Goal: Transaction & Acquisition: Subscribe to service/newsletter

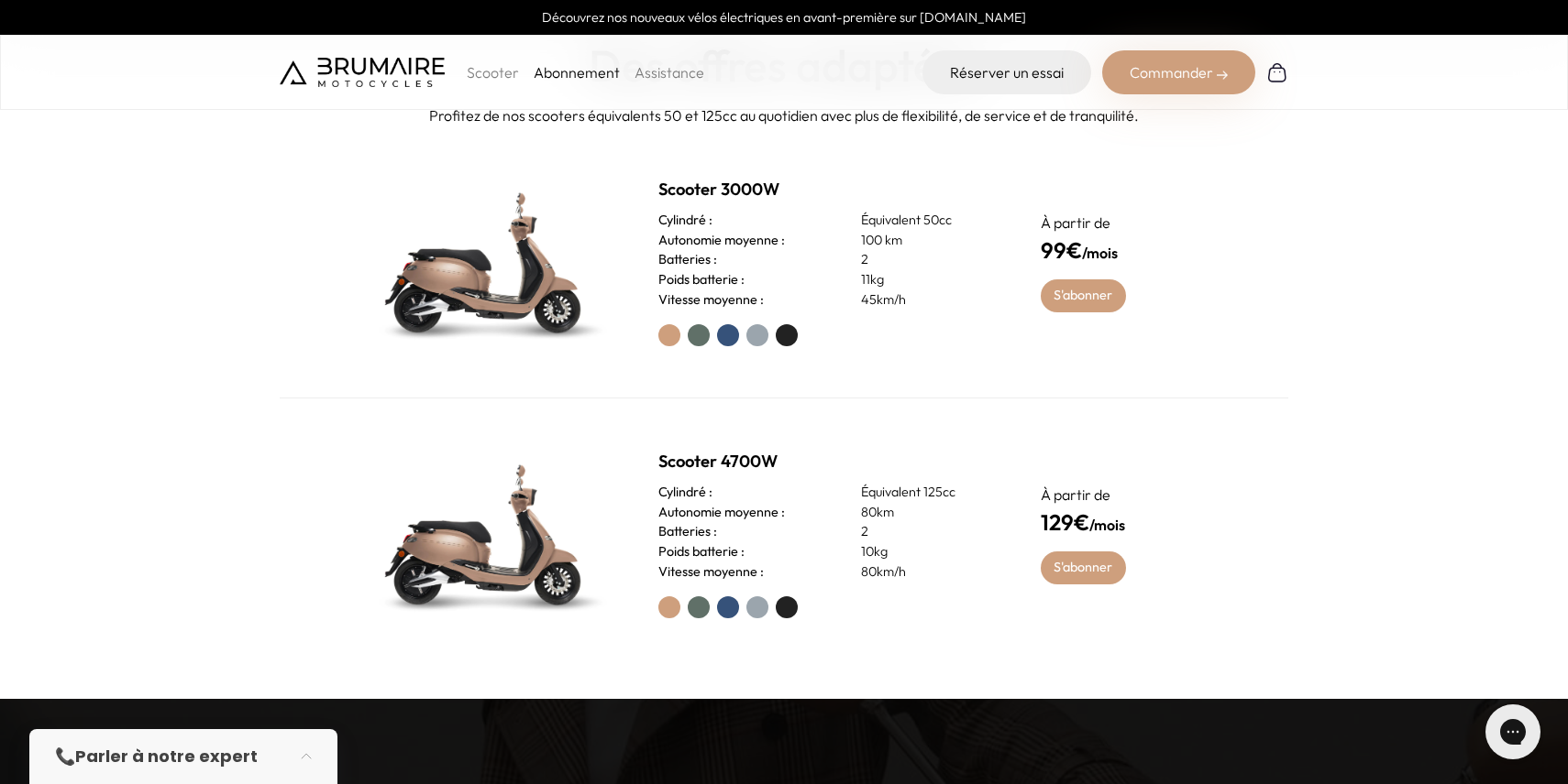
scroll to position [855, 0]
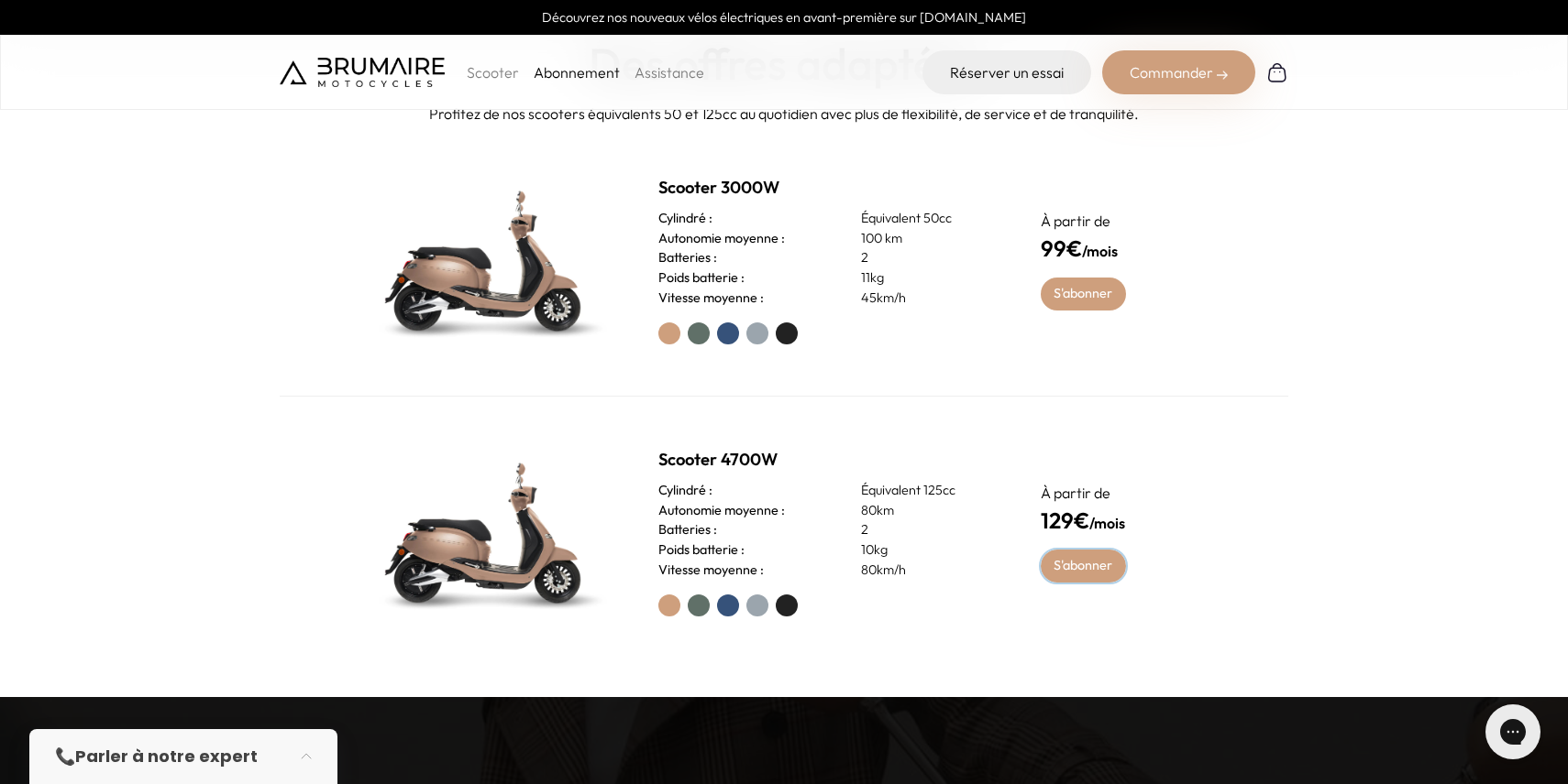
click at [1063, 568] on link "S'abonner" at bounding box center [1083, 565] width 86 height 33
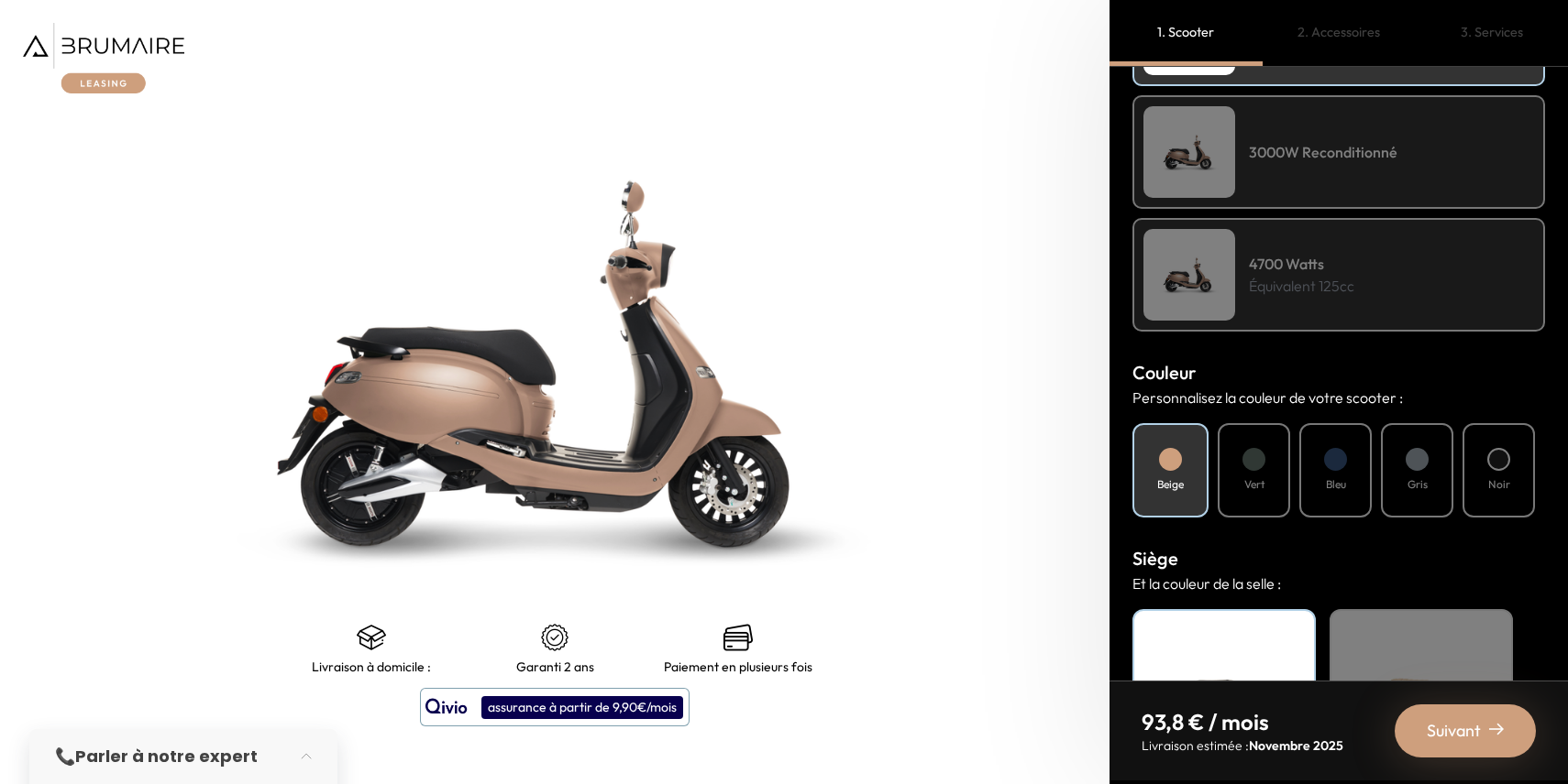
scroll to position [385, 0]
click at [1262, 479] on h4 "Vert" at bounding box center [1253, 486] width 20 height 16
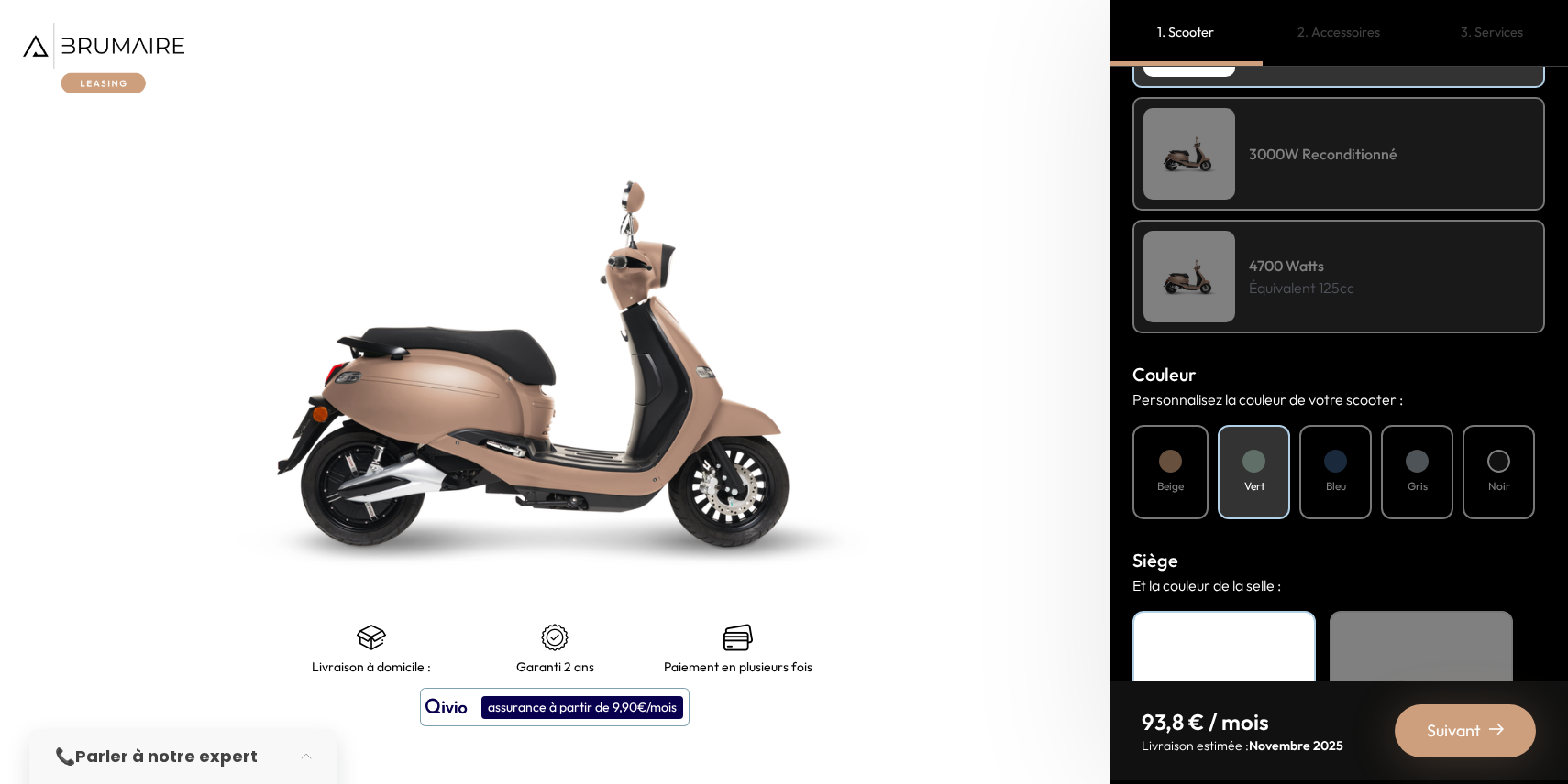
click at [1504, 451] on div at bounding box center [1499, 461] width 23 height 23
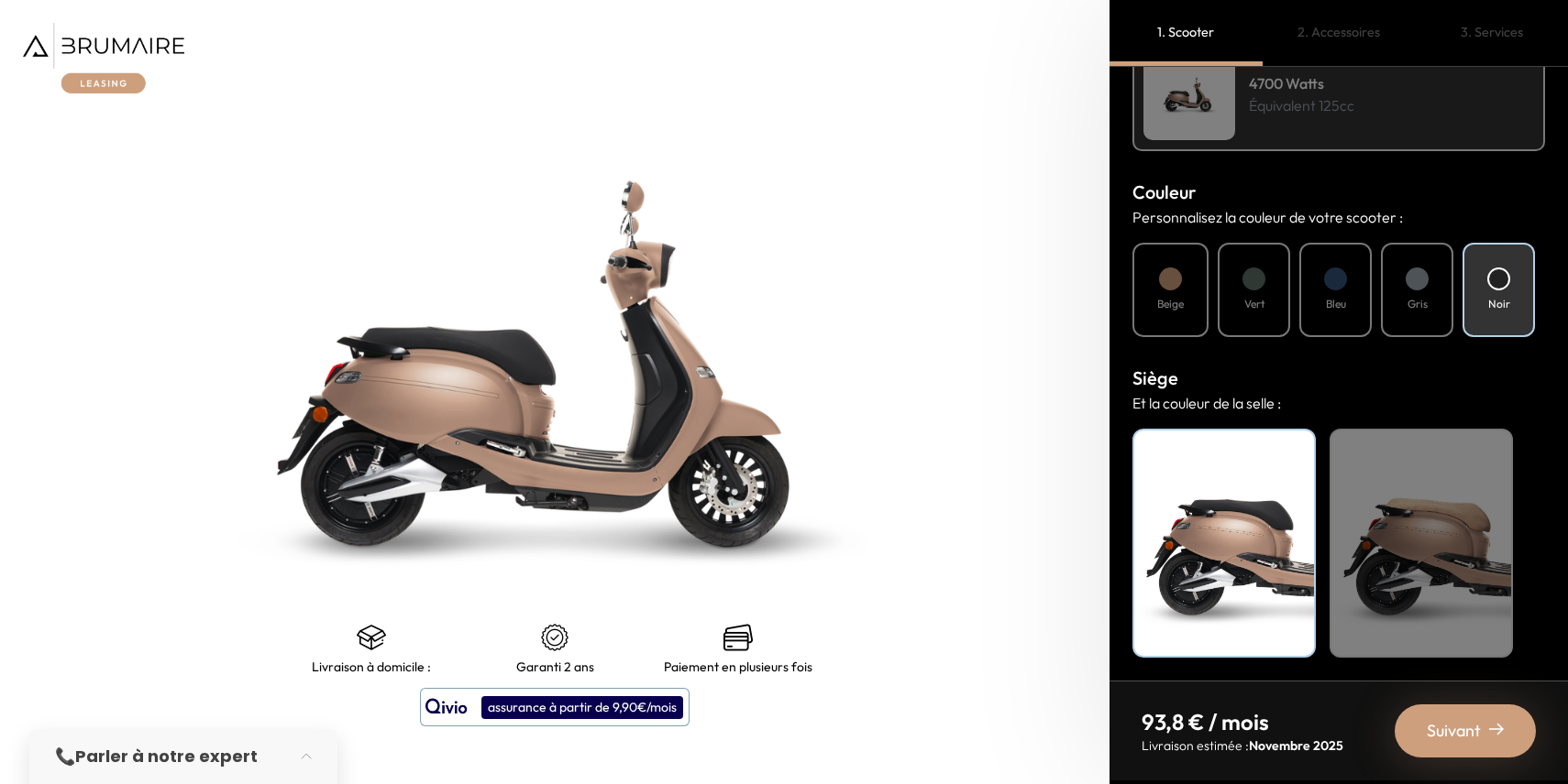
click at [1372, 583] on div "Beige" at bounding box center [1421, 543] width 184 height 229
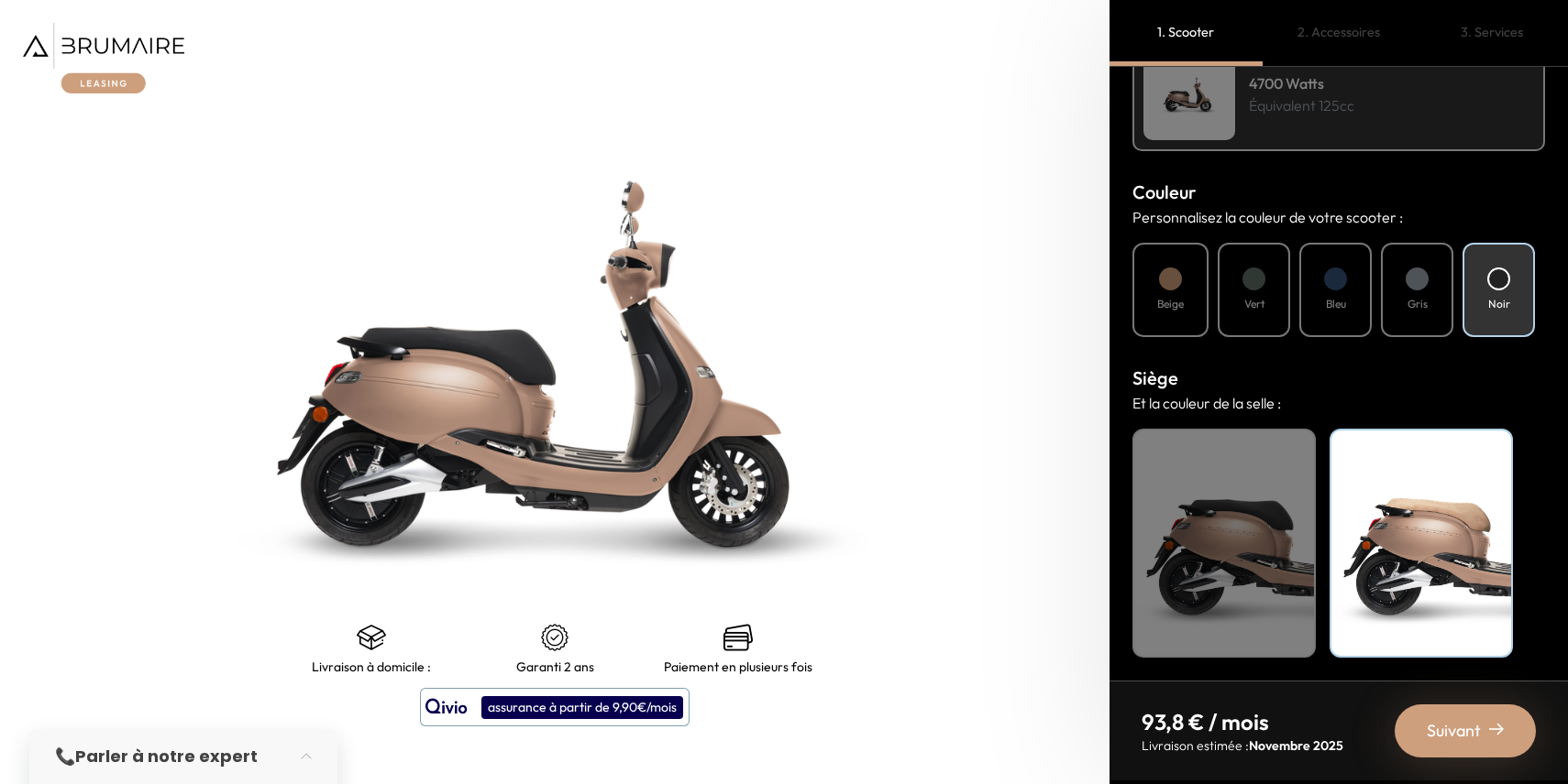
click at [1494, 277] on div at bounding box center [1499, 279] width 23 height 23
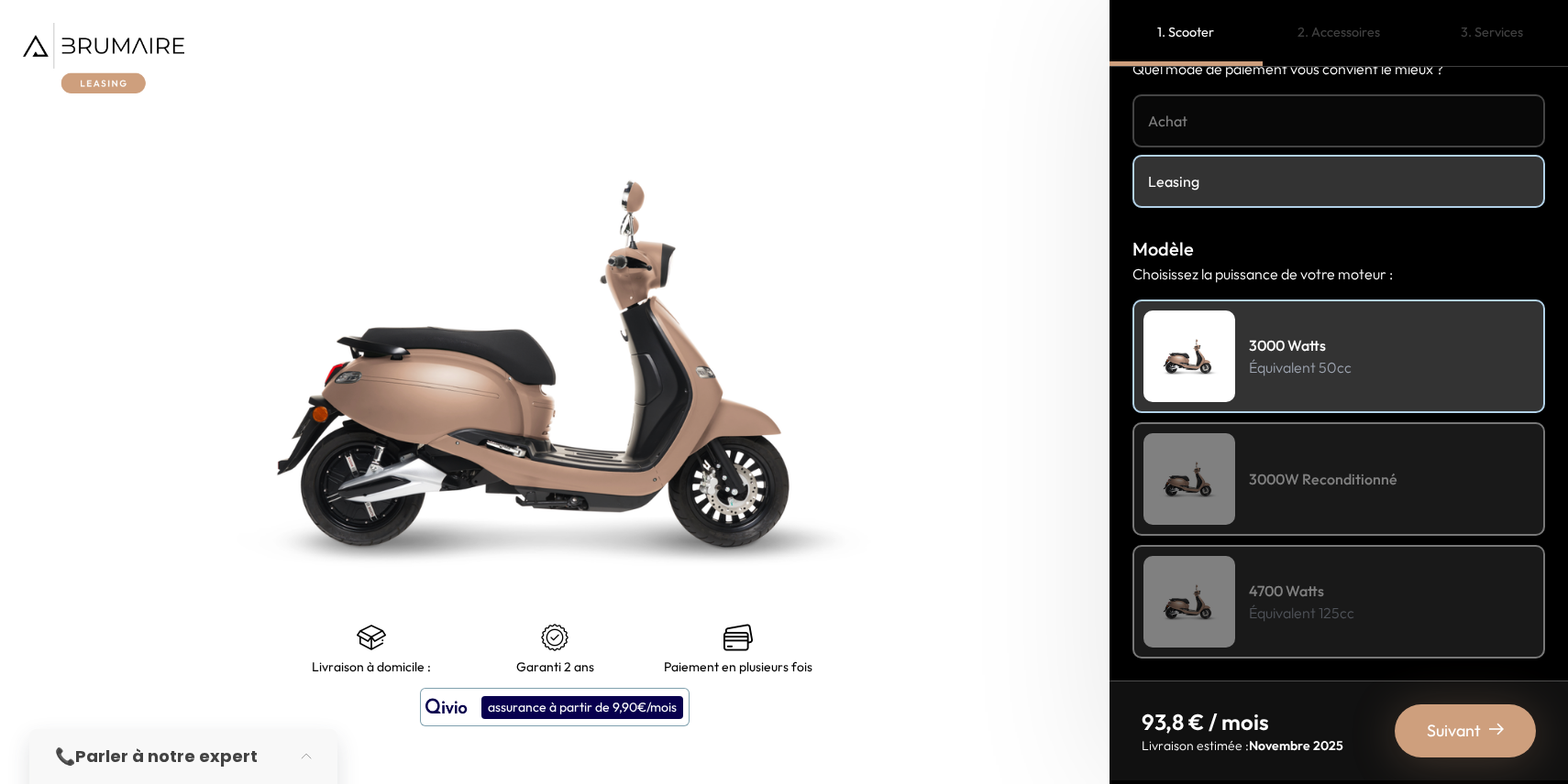
scroll to position [0, 0]
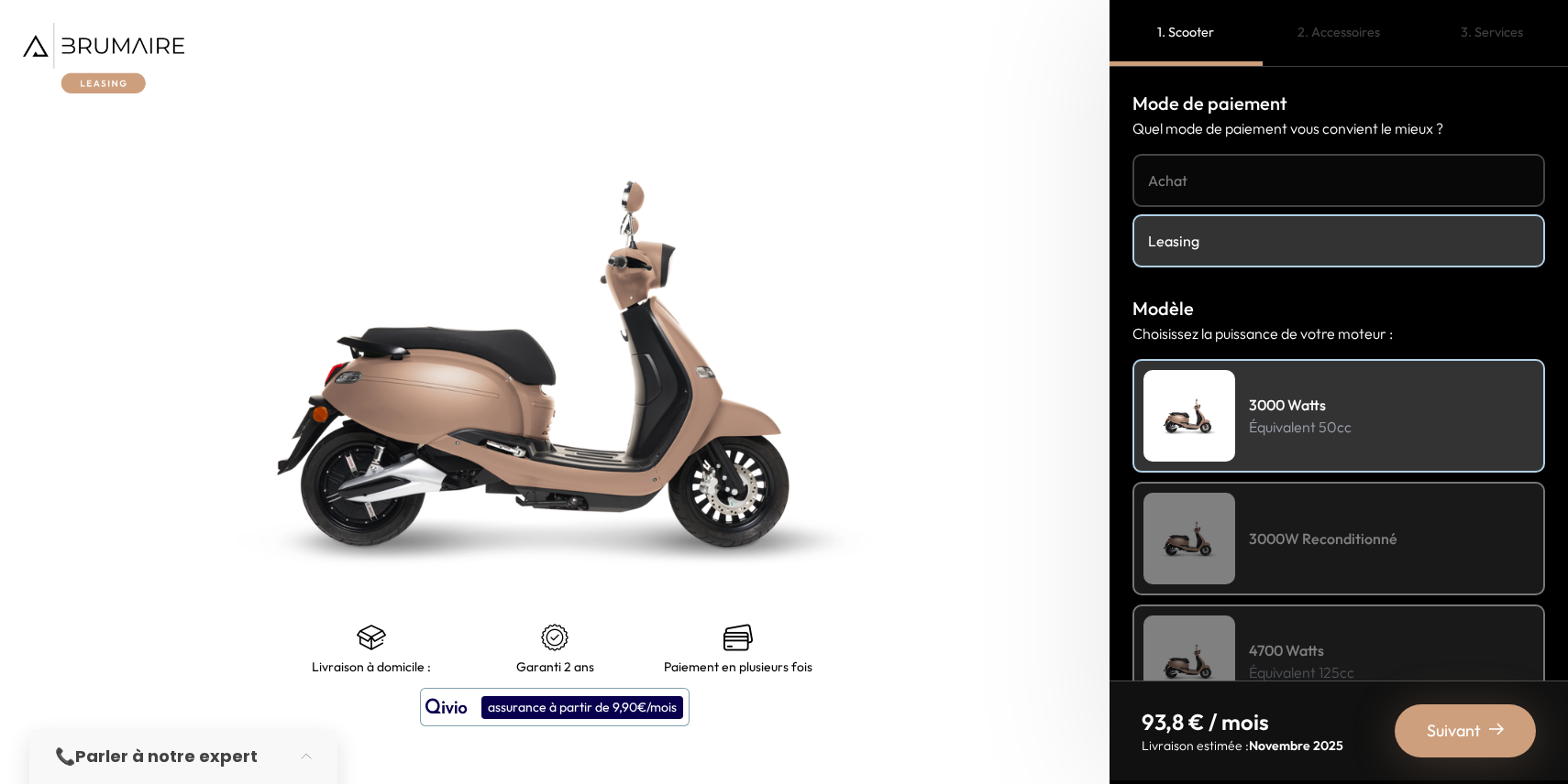
click at [193, 759] on strong "Parler à notre expert" at bounding box center [166, 756] width 183 height 23
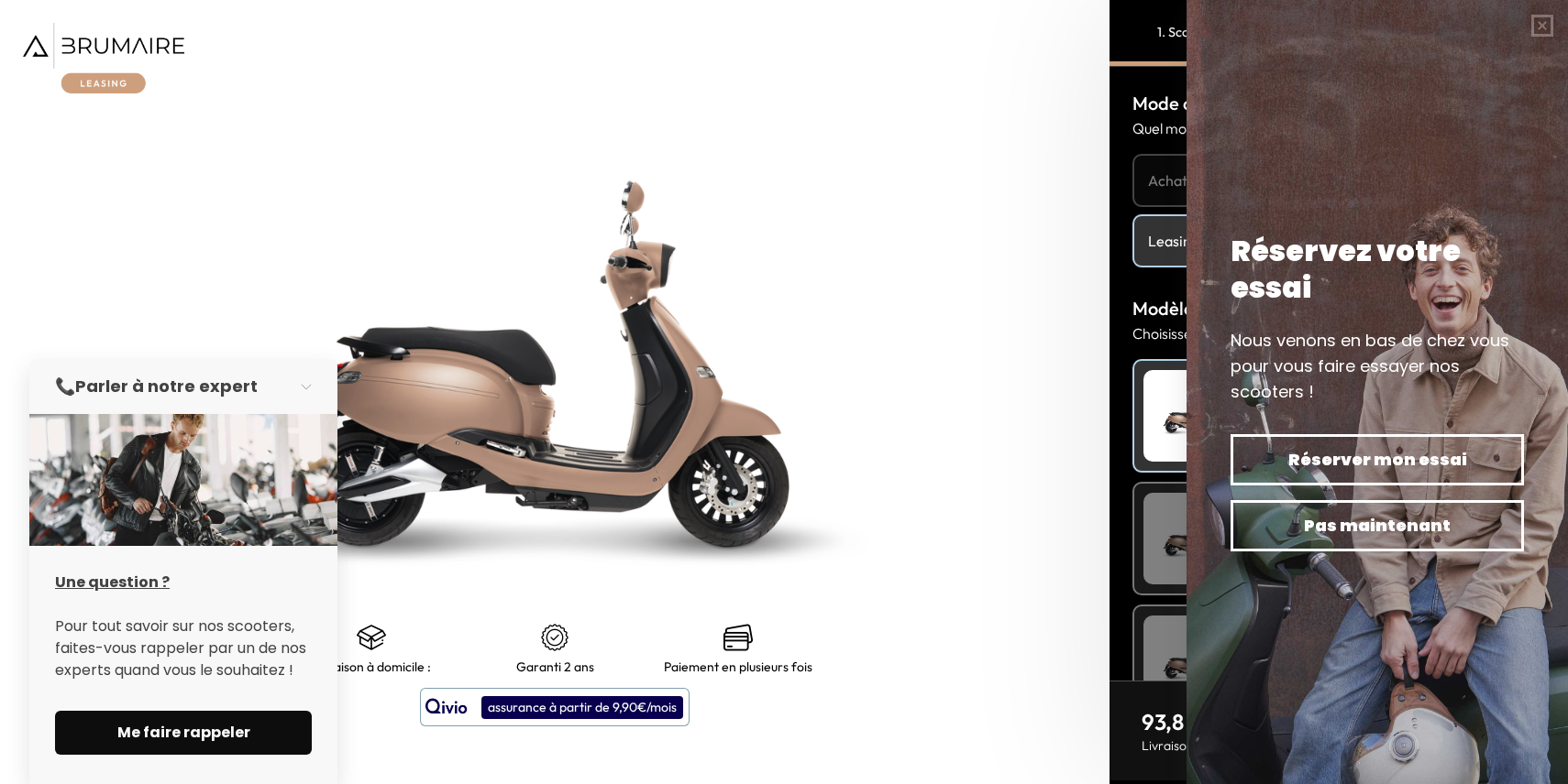
click at [185, 729] on span "Me faire rappeler" at bounding box center [184, 733] width 213 height 22
click at [301, 386] on button "button" at bounding box center [312, 387] width 51 height 40
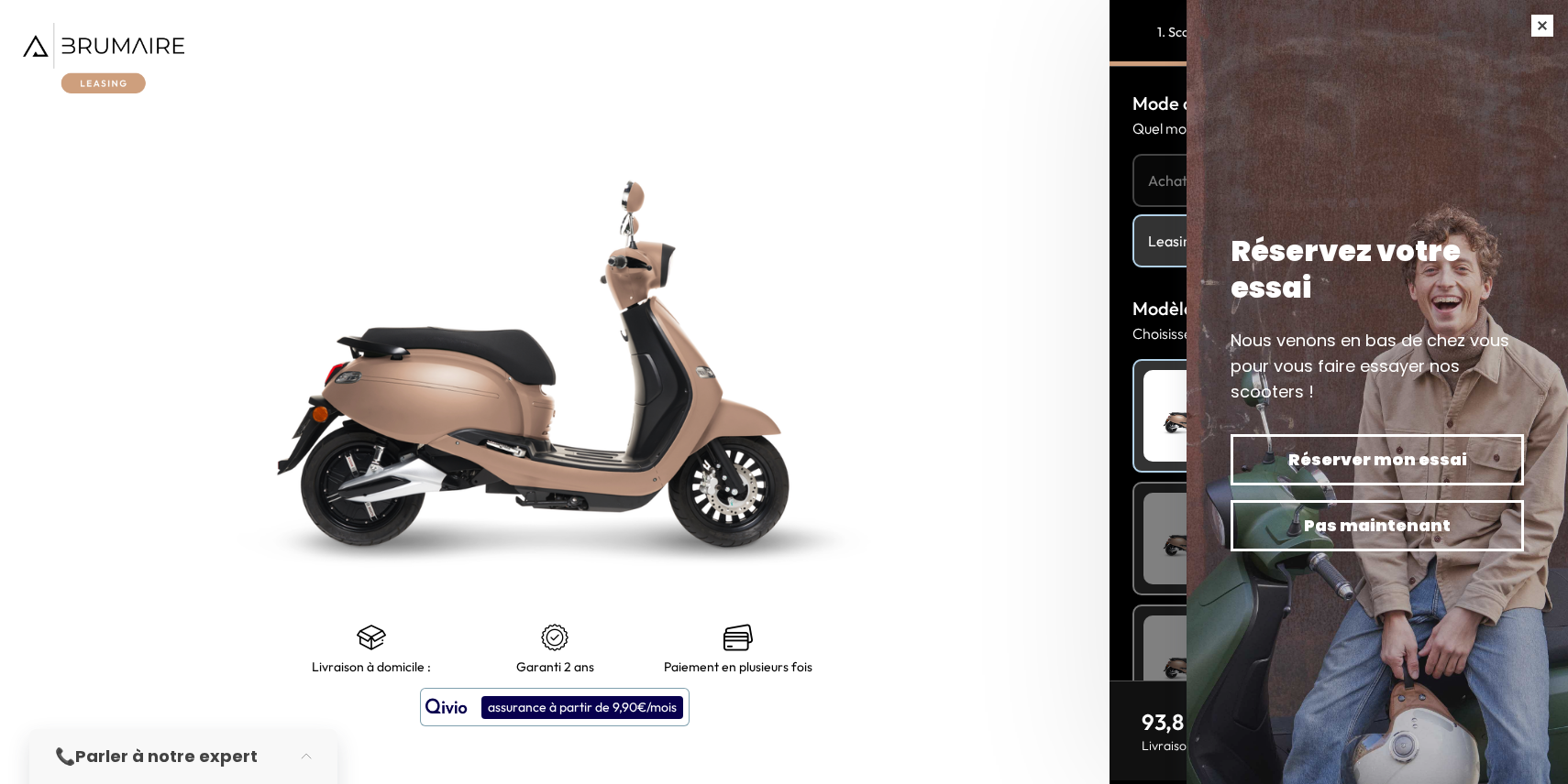
click at [1547, 24] on button "button" at bounding box center [1542, 26] width 51 height 51
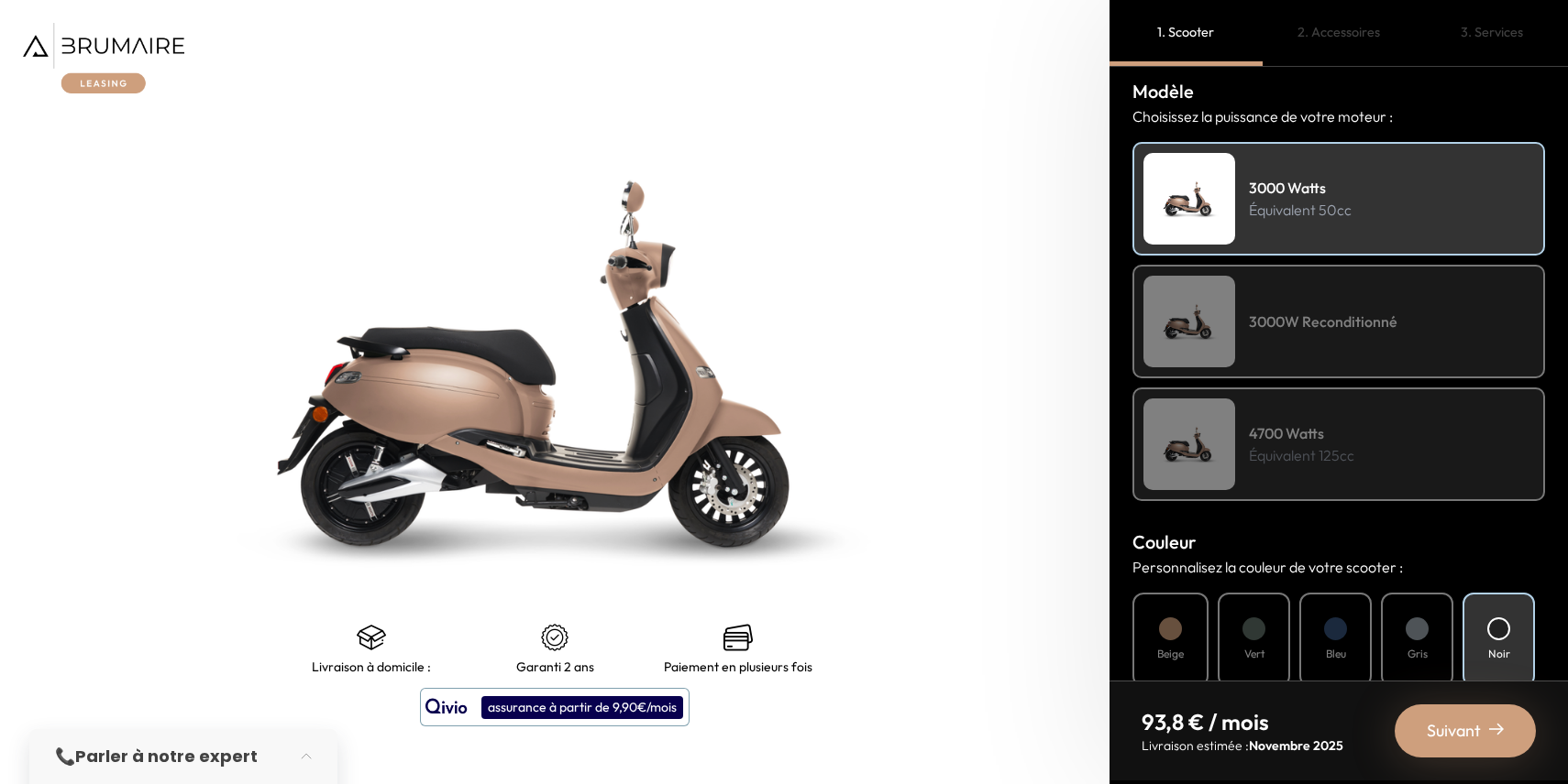
scroll to position [218, 0]
click at [1304, 316] on h4 "3000W Reconditionné" at bounding box center [1323, 320] width 148 height 22
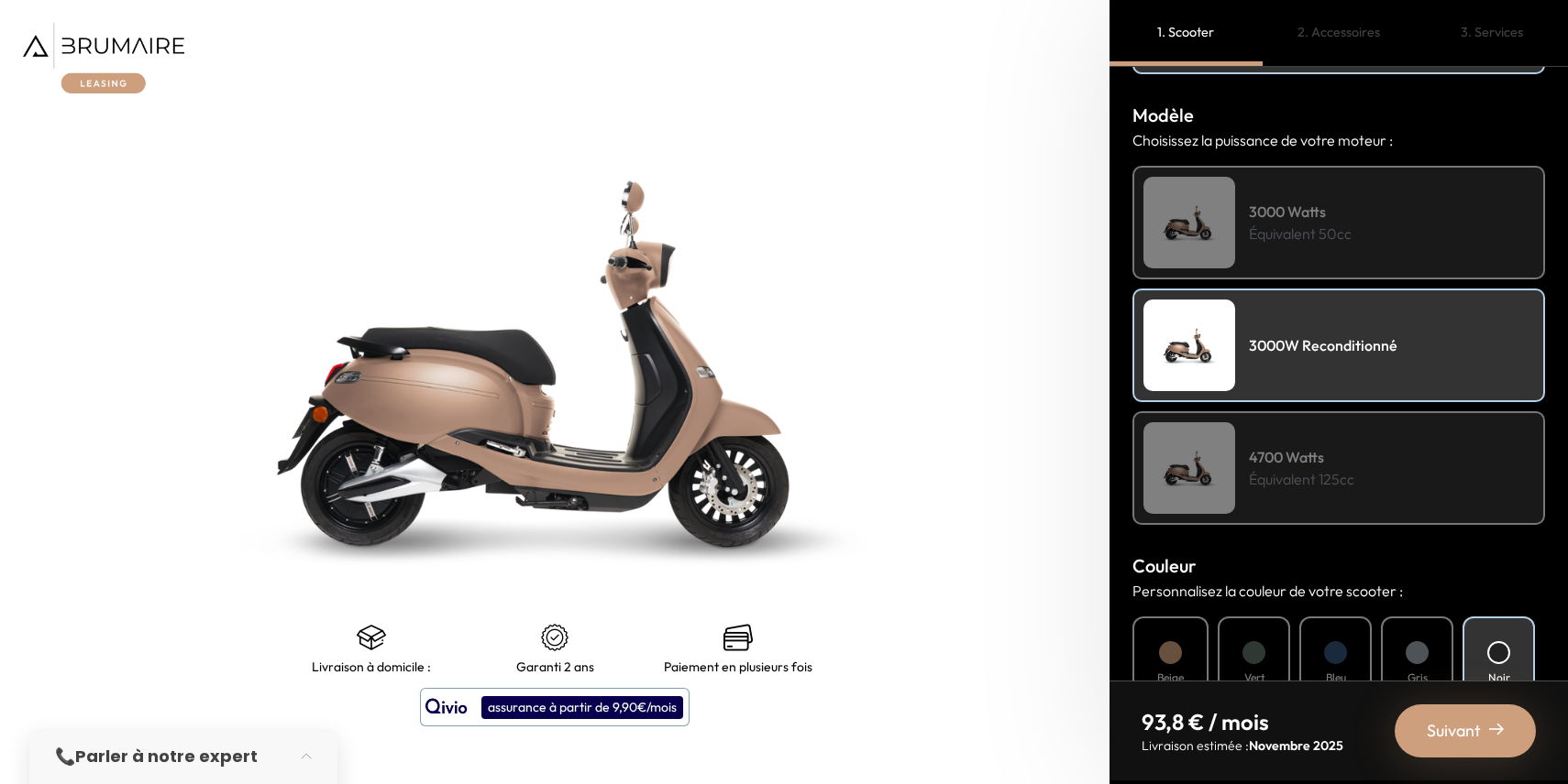
scroll to position [198, 0]
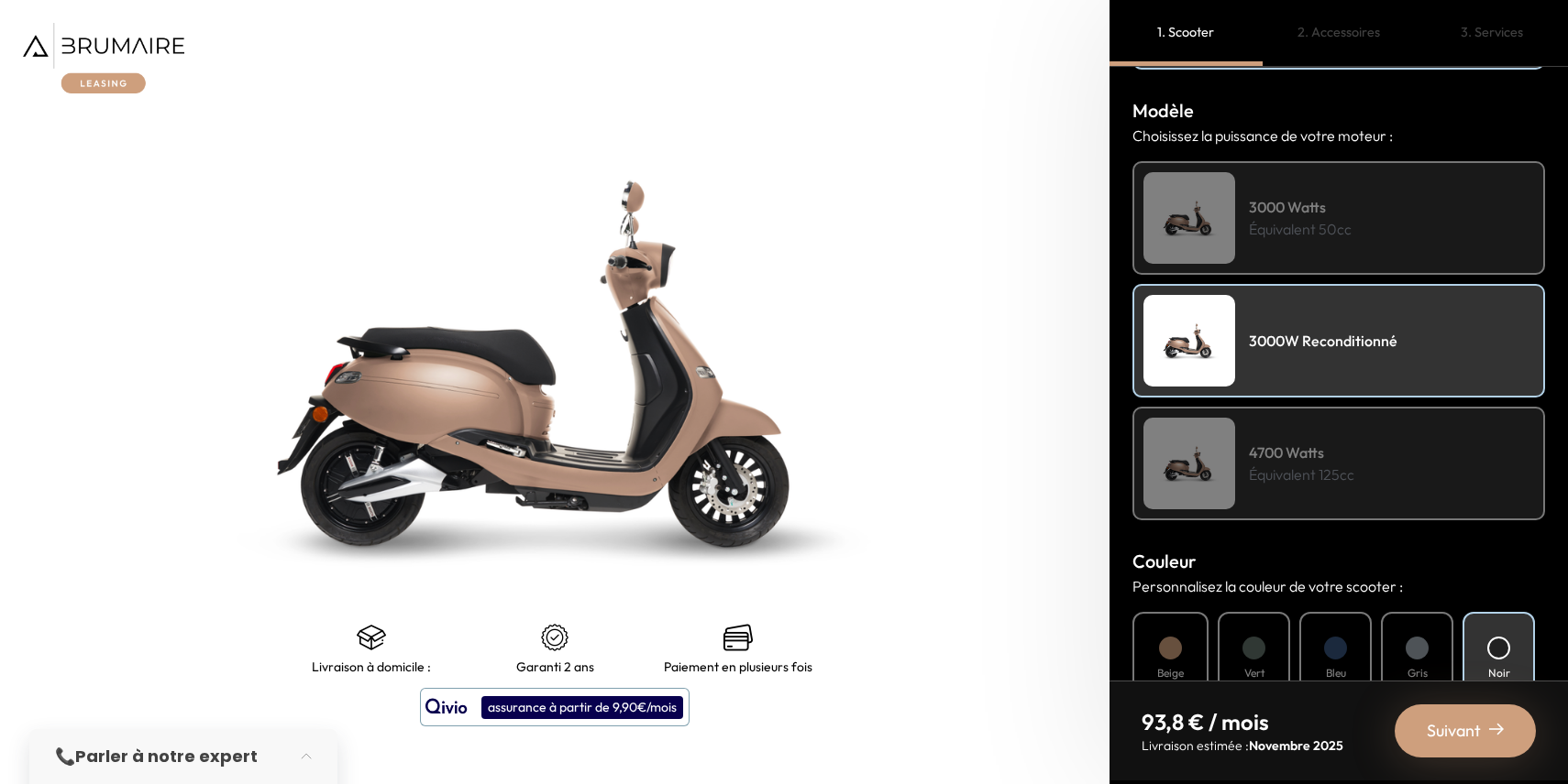
click at [1317, 461] on h4 "4700 Watts" at bounding box center [1301, 452] width 106 height 22
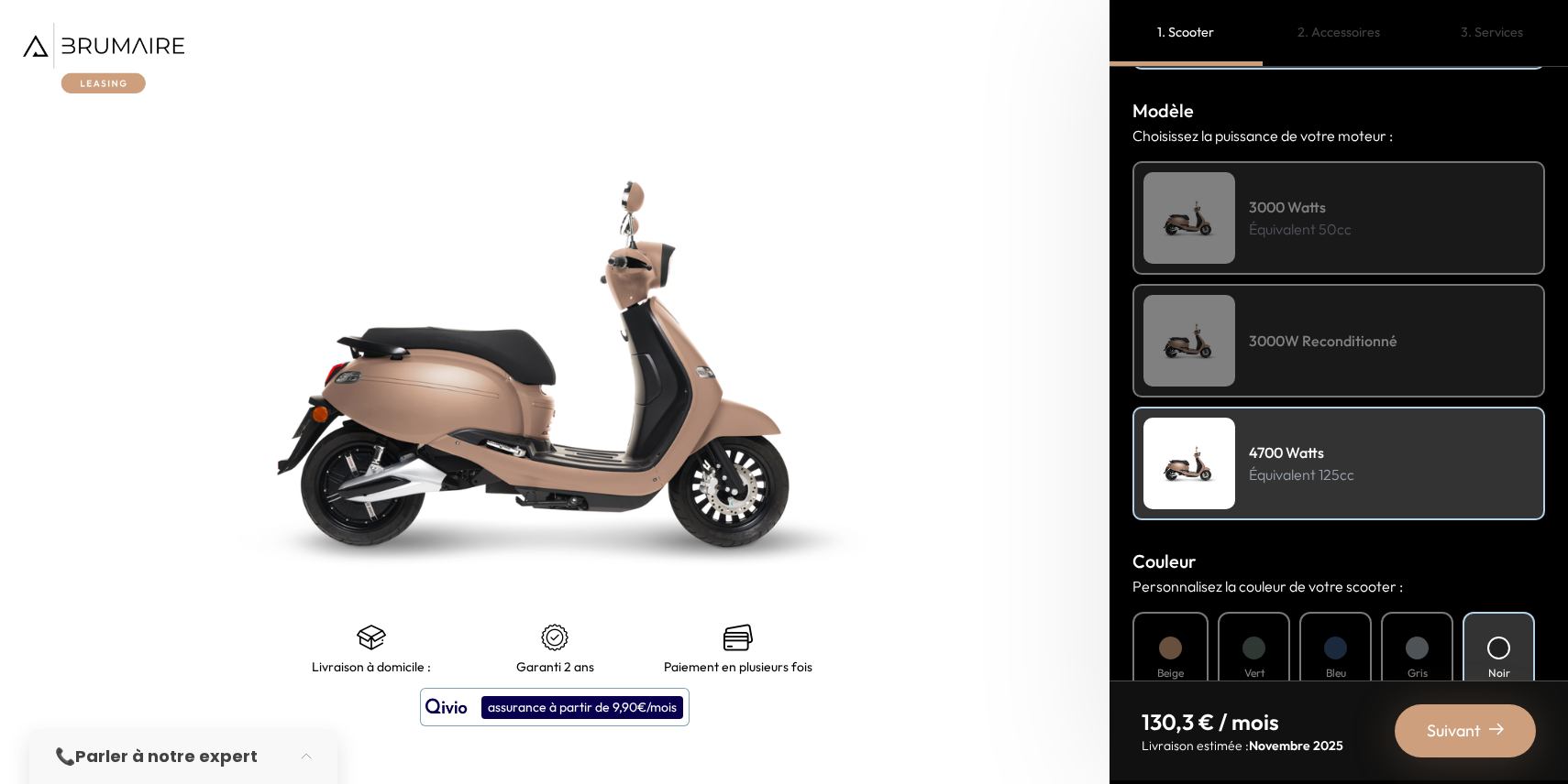
click at [1304, 355] on div "3000W Reconditionné" at bounding box center [1339, 341] width 413 height 114
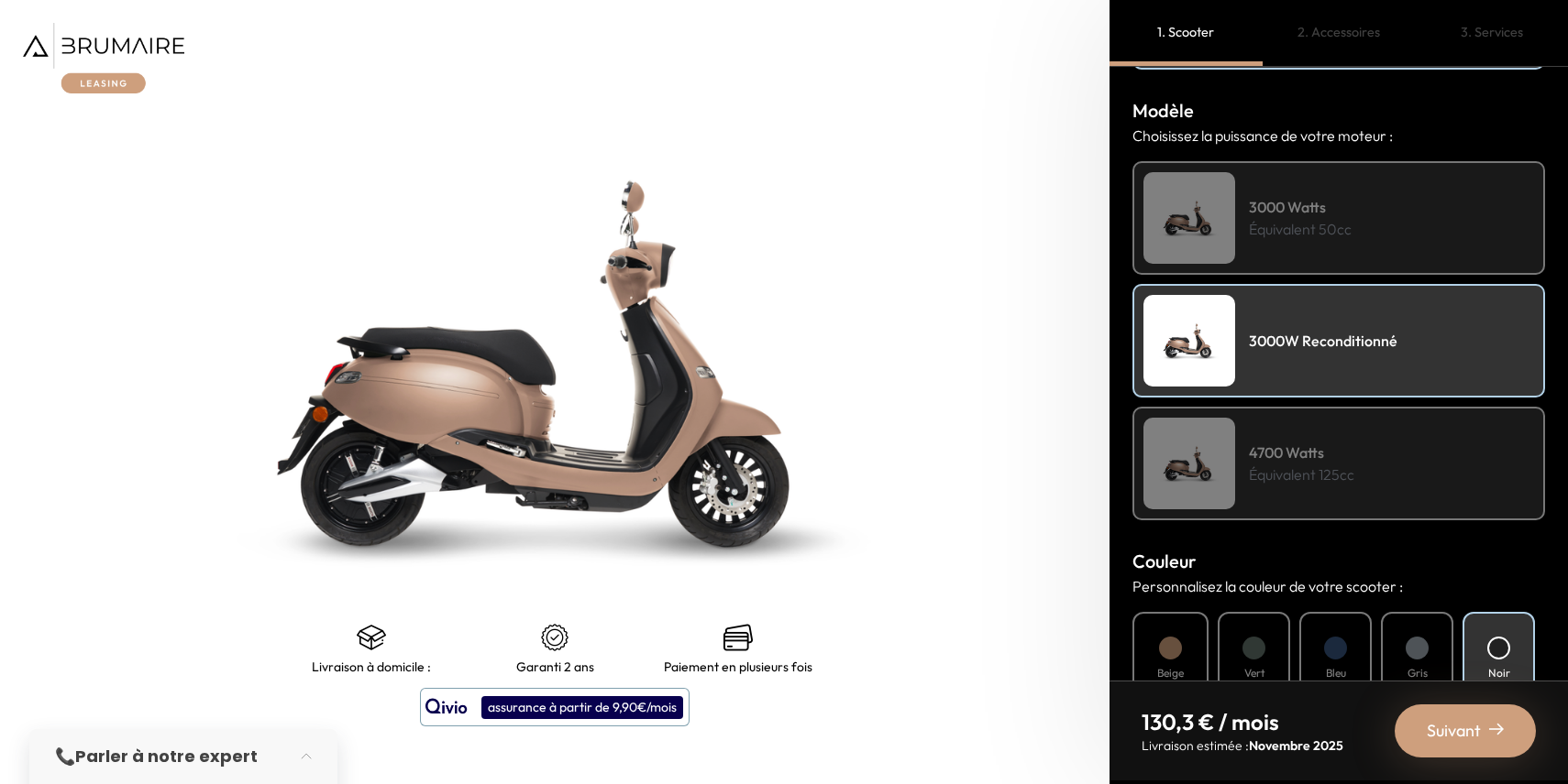
click at [1325, 242] on div "3000 Watts Équivalent 50cc" at bounding box center [1339, 219] width 413 height 114
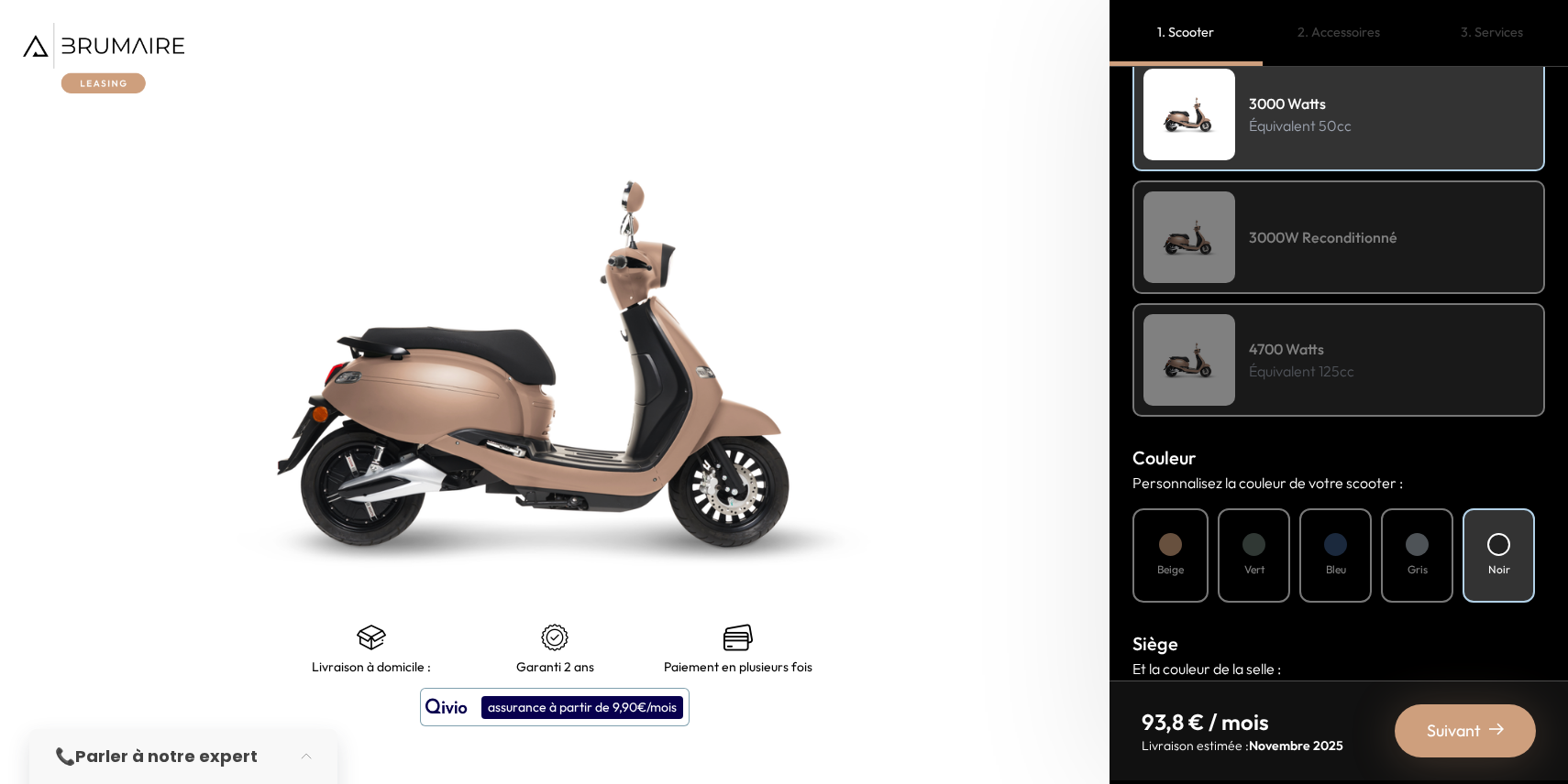
scroll to position [304, 0]
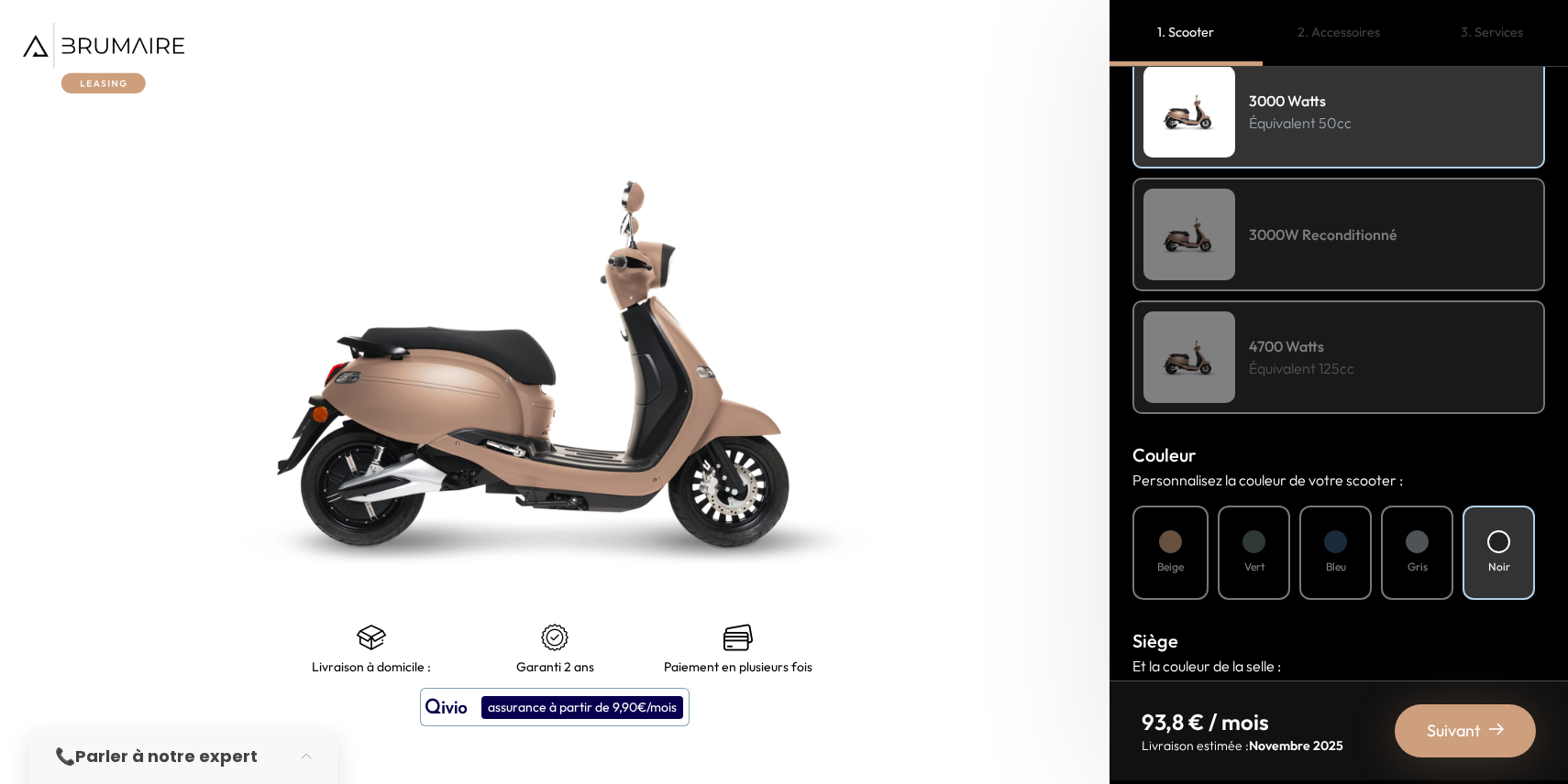
click at [1222, 373] on img at bounding box center [1189, 357] width 91 height 91
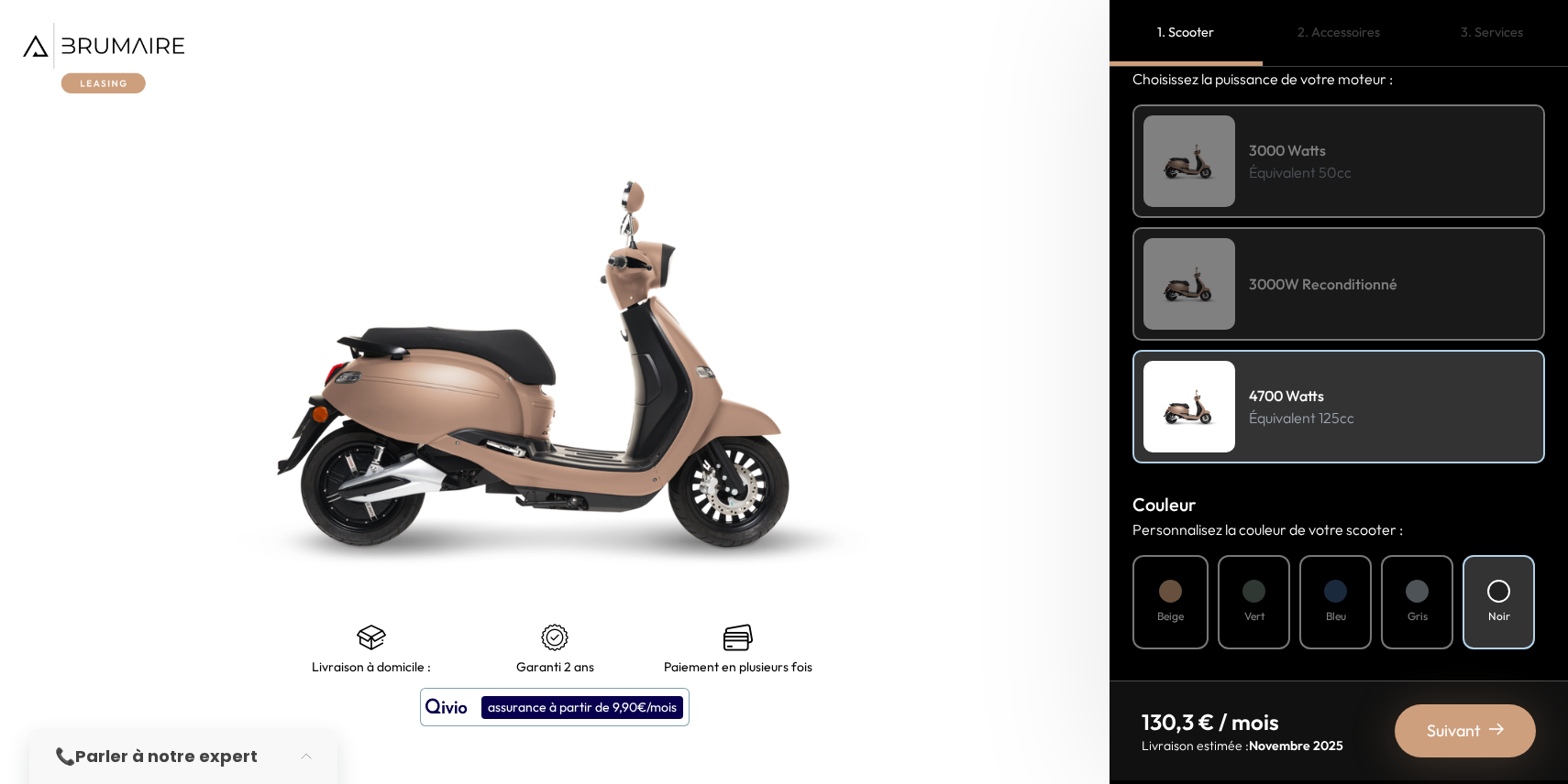
scroll to position [567, 0]
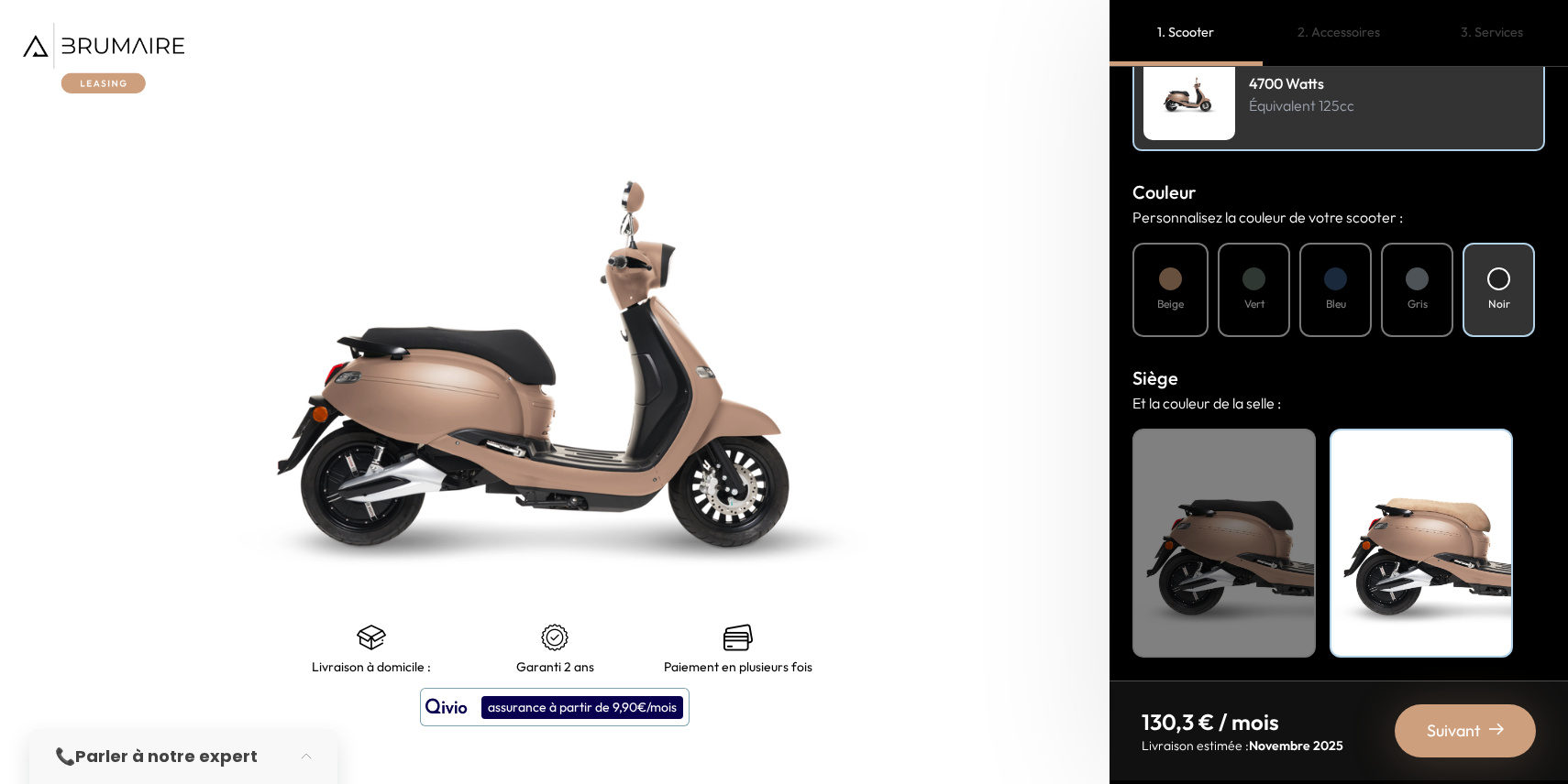
click at [1403, 549] on div "Beige" at bounding box center [1421, 543] width 184 height 229
click at [1250, 535] on div "Noir" at bounding box center [1224, 543] width 184 height 229
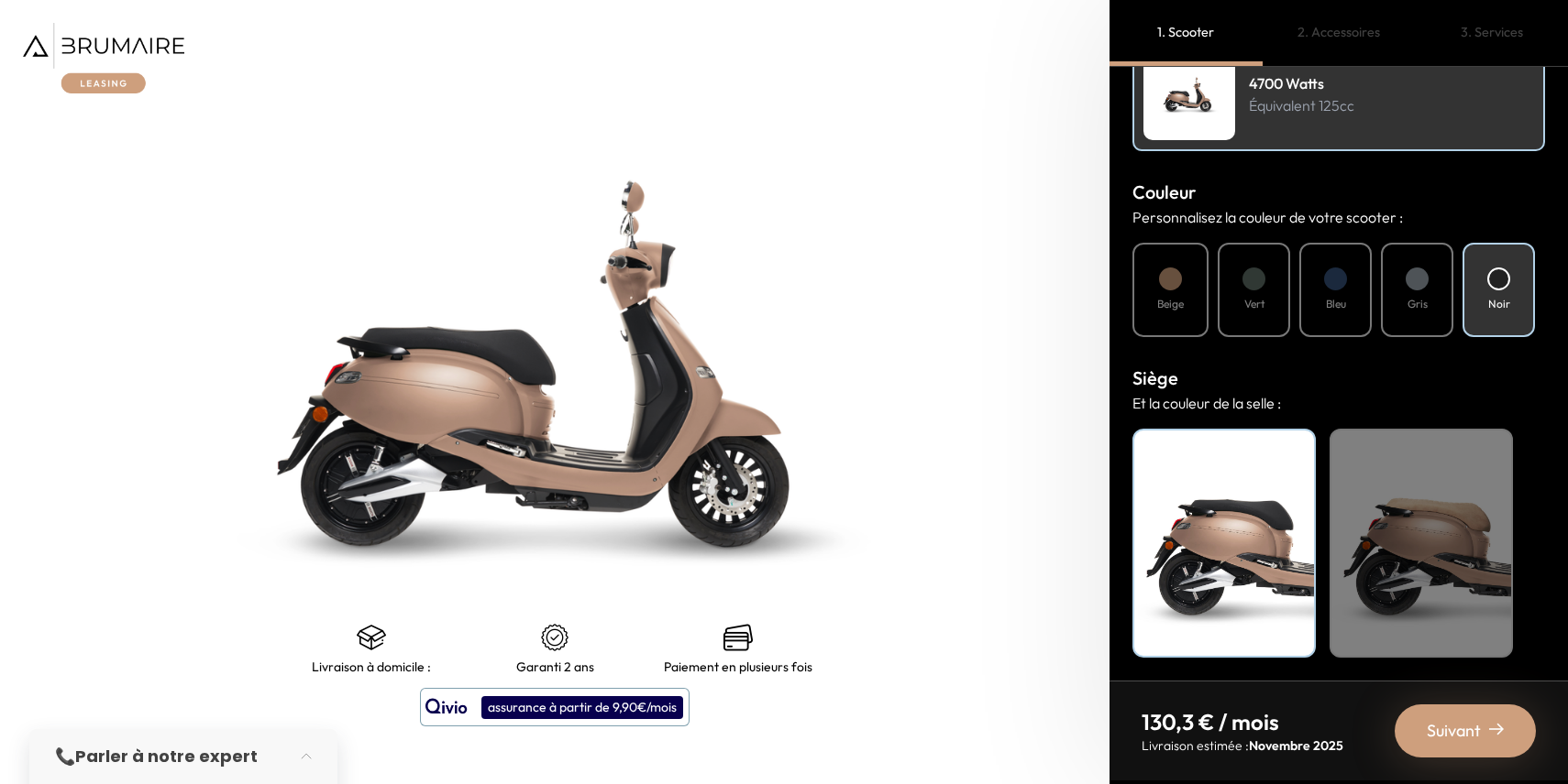
click at [1432, 739] on span "Suivant" at bounding box center [1453, 731] width 54 height 26
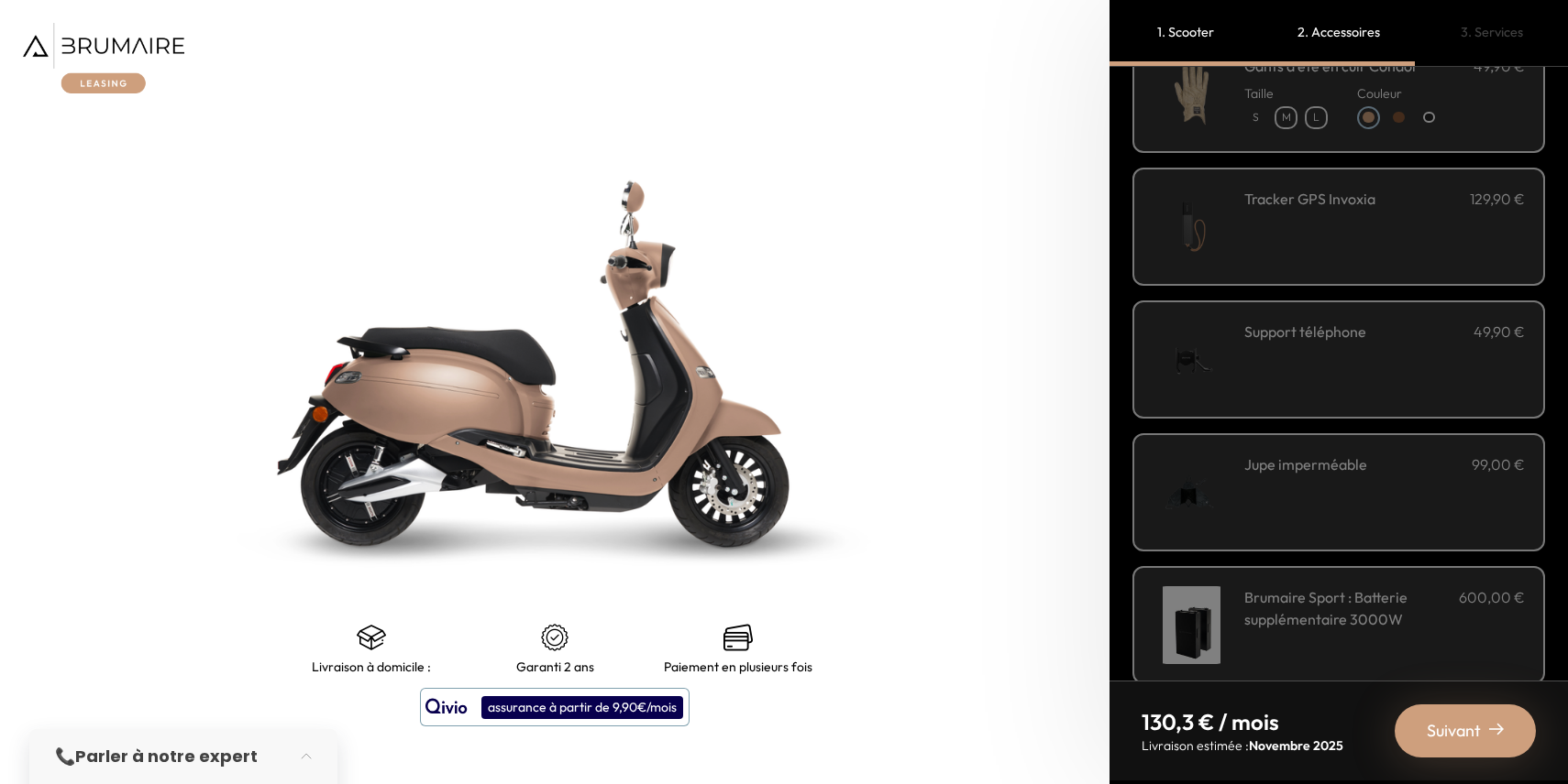
scroll to position [545, 0]
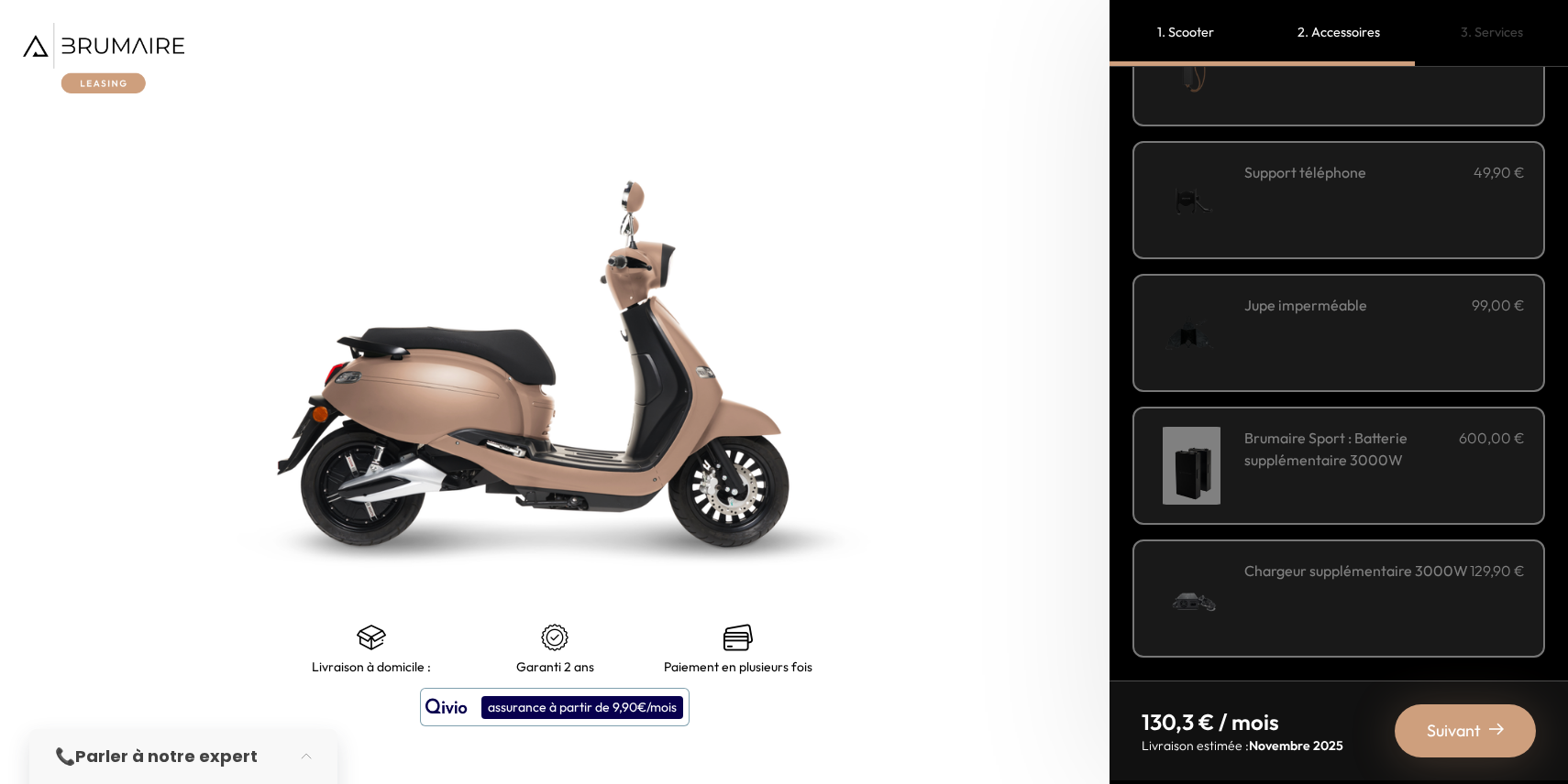
click at [1447, 717] on div "Suivant" at bounding box center [1464, 731] width 141 height 53
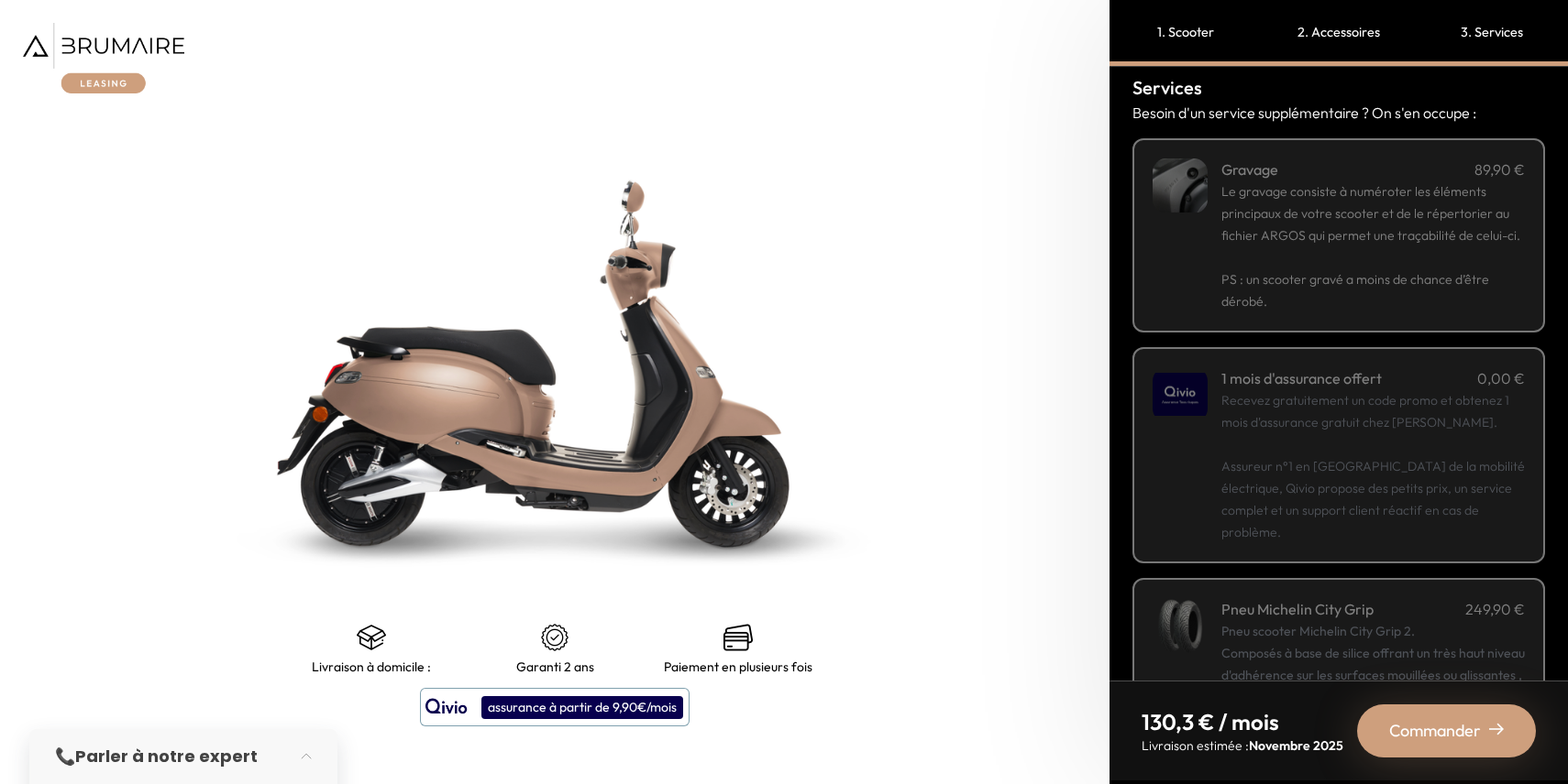
scroll to position [218, 0]
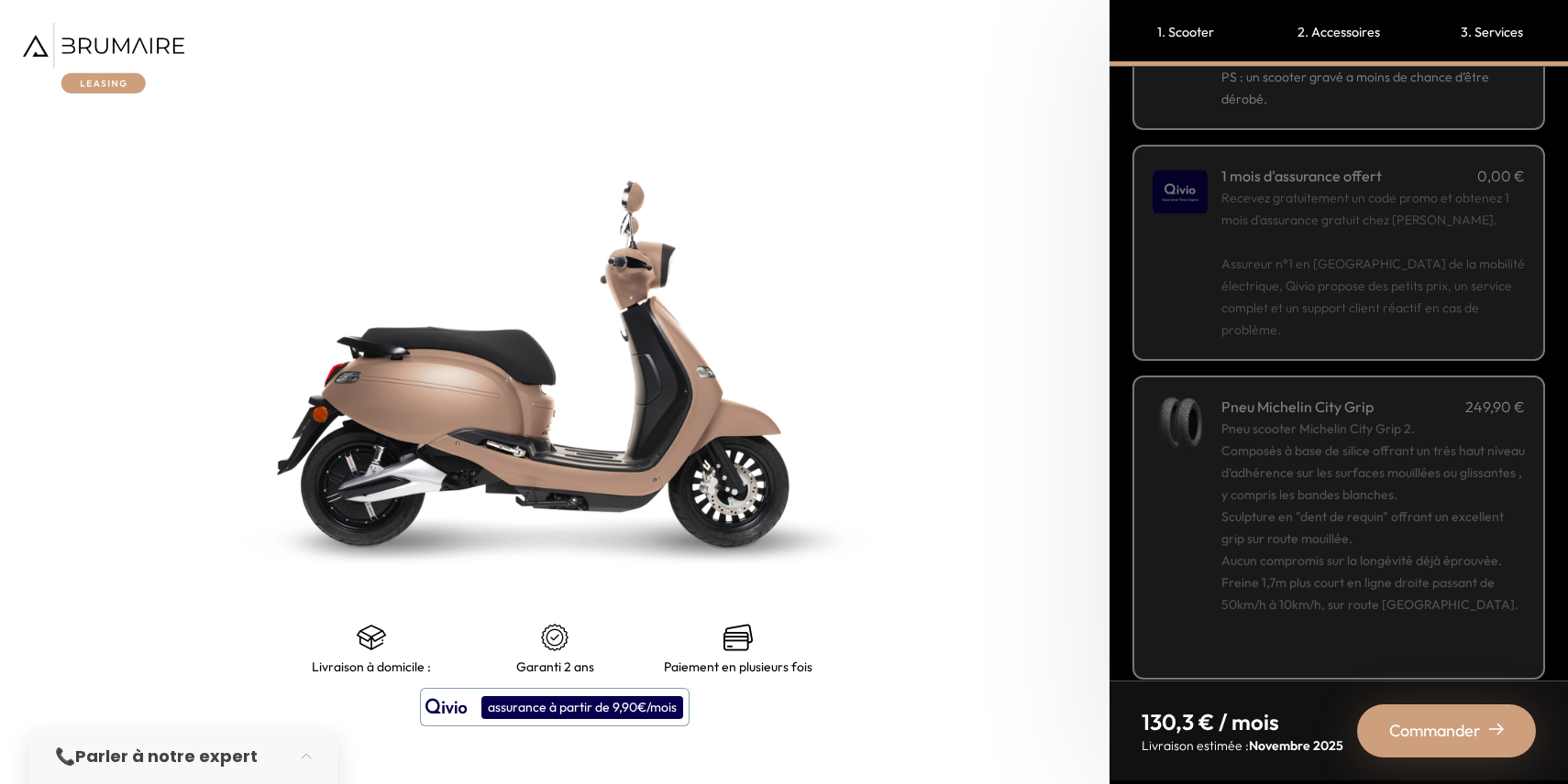
click at [1375, 258] on p "Recevez gratuitement un code promo et obtenez 1 mois d'assurance gratuit chez Q…" at bounding box center [1372, 264] width 303 height 154
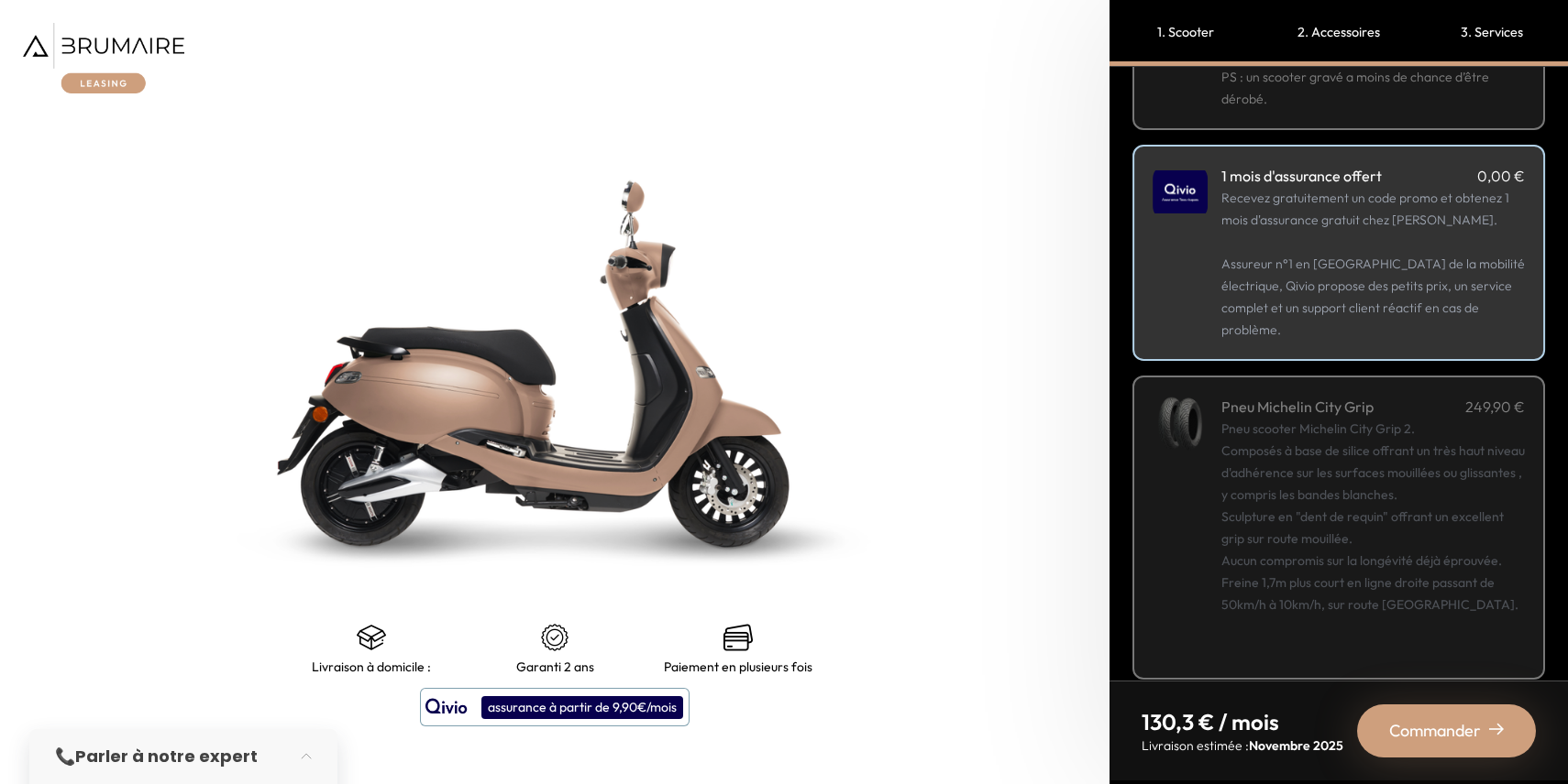
click at [1476, 730] on span "Commander" at bounding box center [1435, 731] width 91 height 26
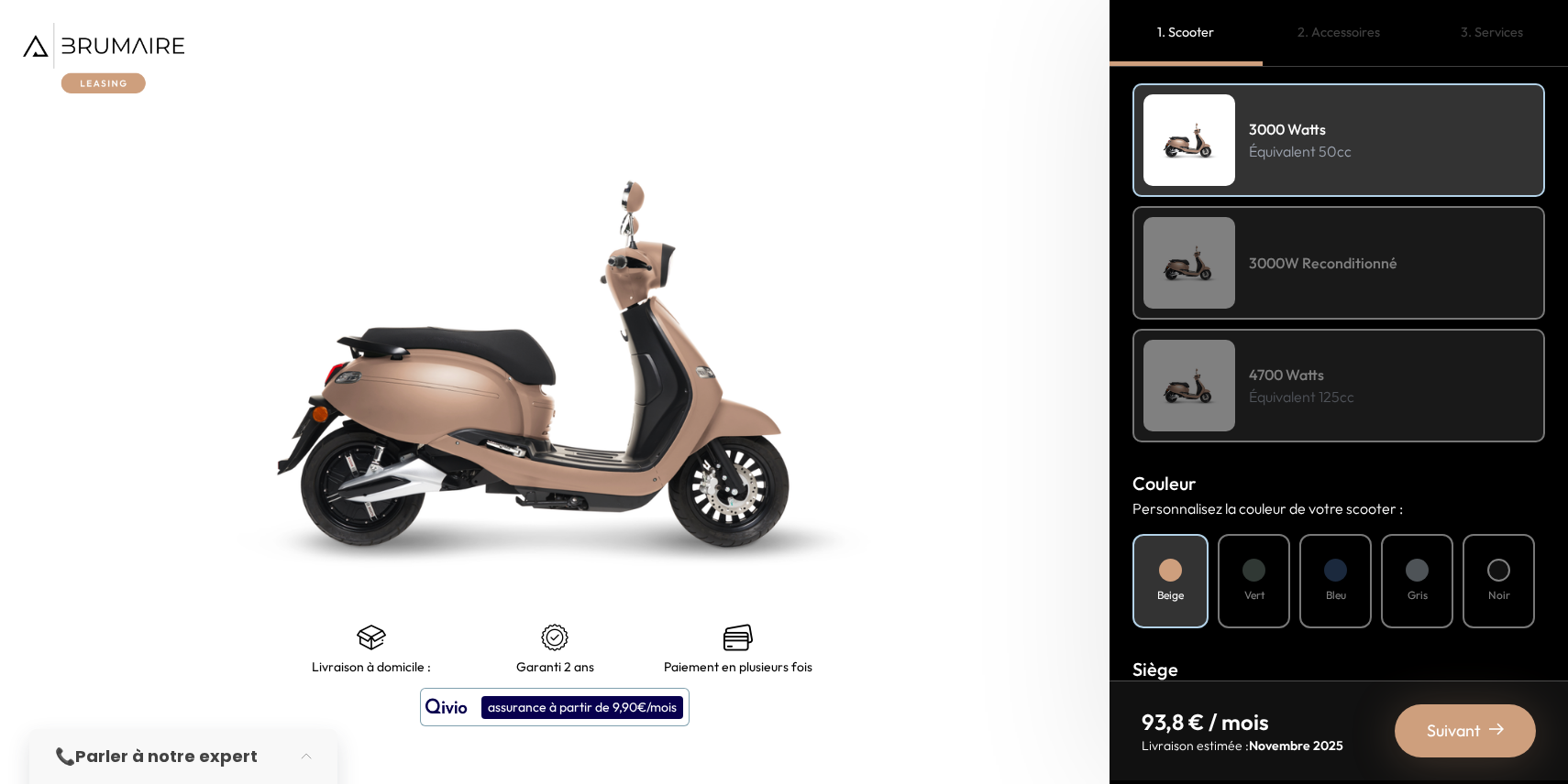
scroll to position [271, 0]
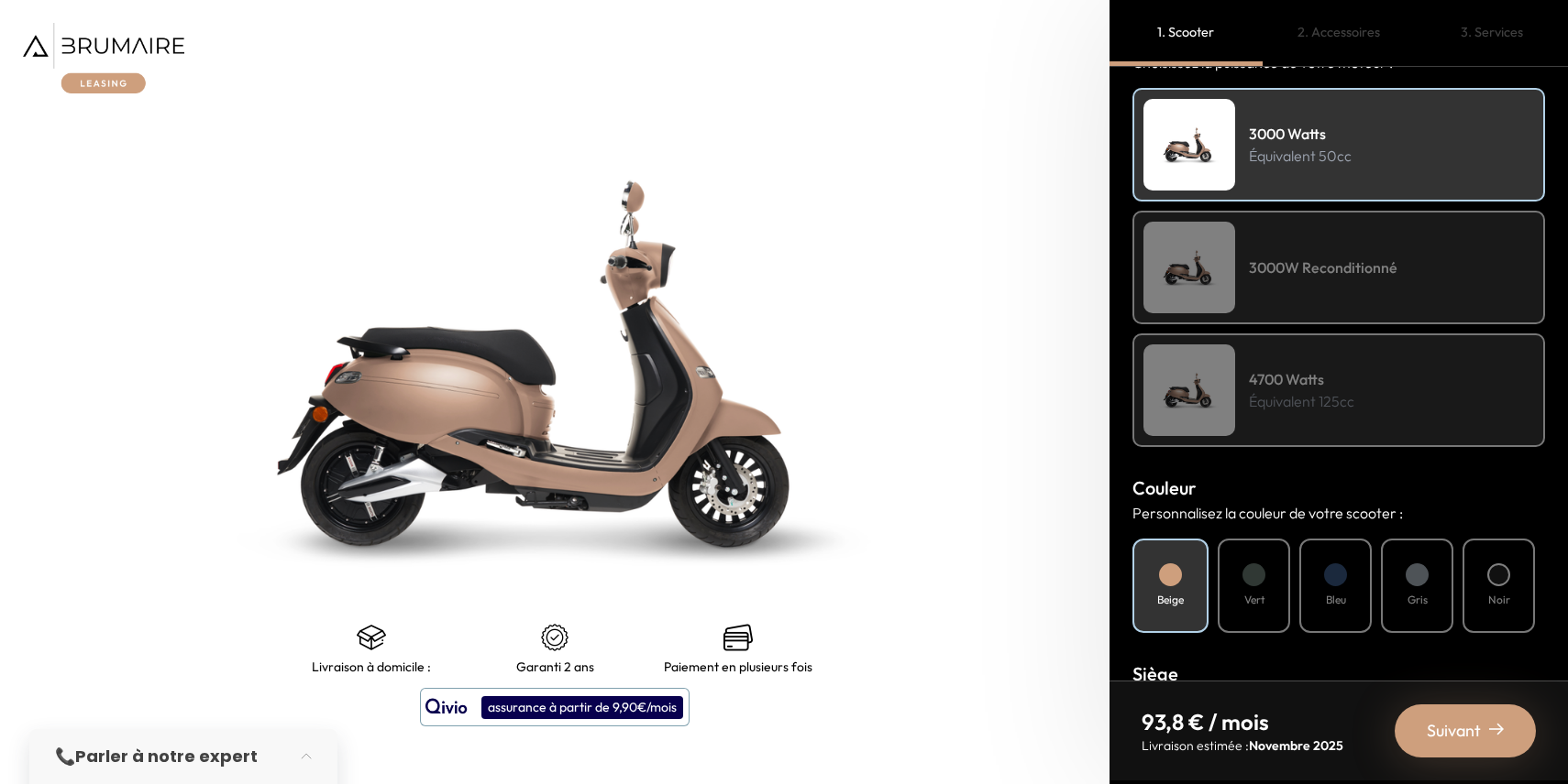
click at [1491, 606] on div "Noir" at bounding box center [1499, 585] width 72 height 94
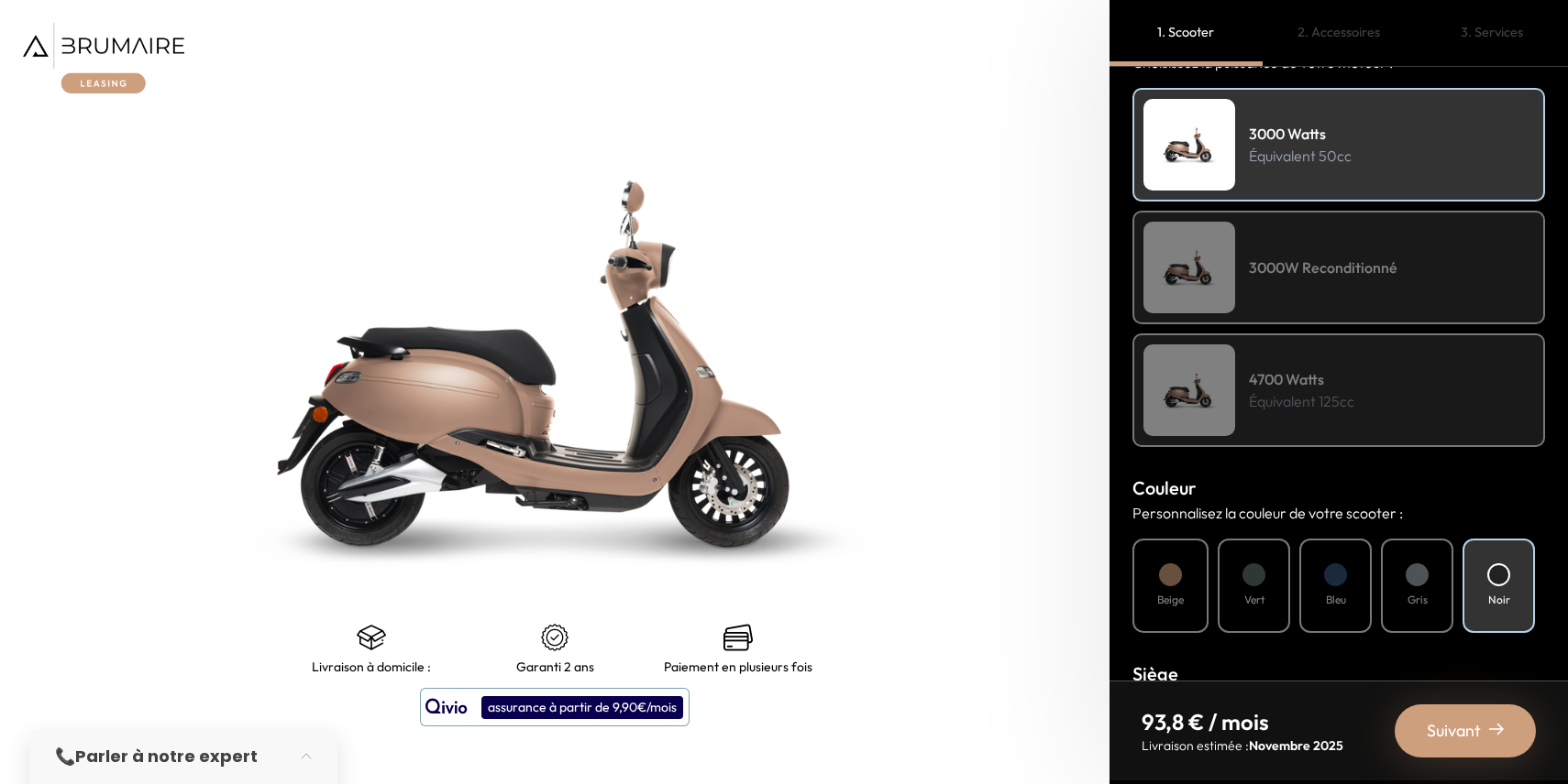
click at [1445, 727] on span "Suivant" at bounding box center [1453, 731] width 54 height 26
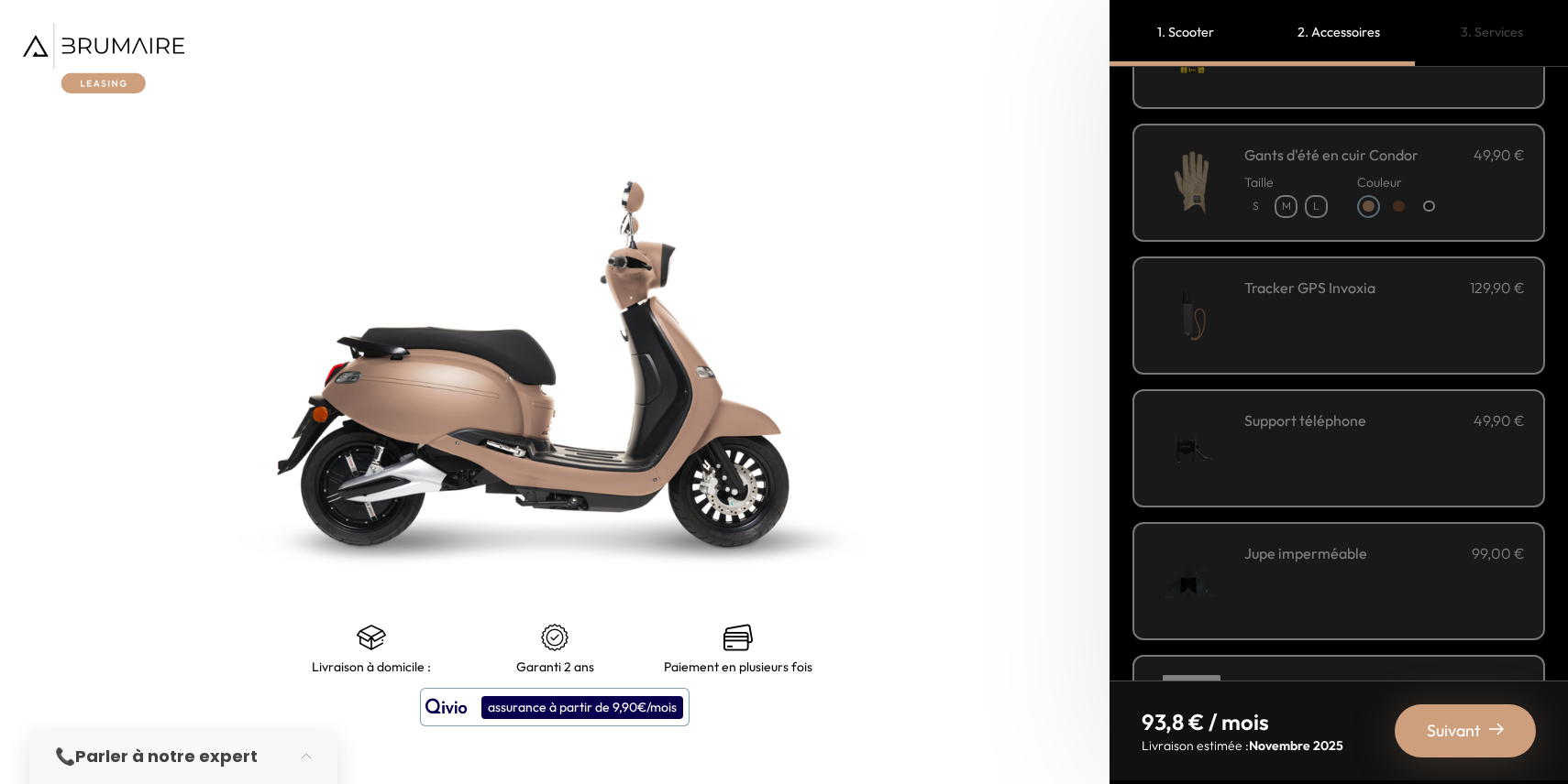
scroll to position [300, 0]
click at [1441, 748] on div "Suivant" at bounding box center [1464, 731] width 141 height 53
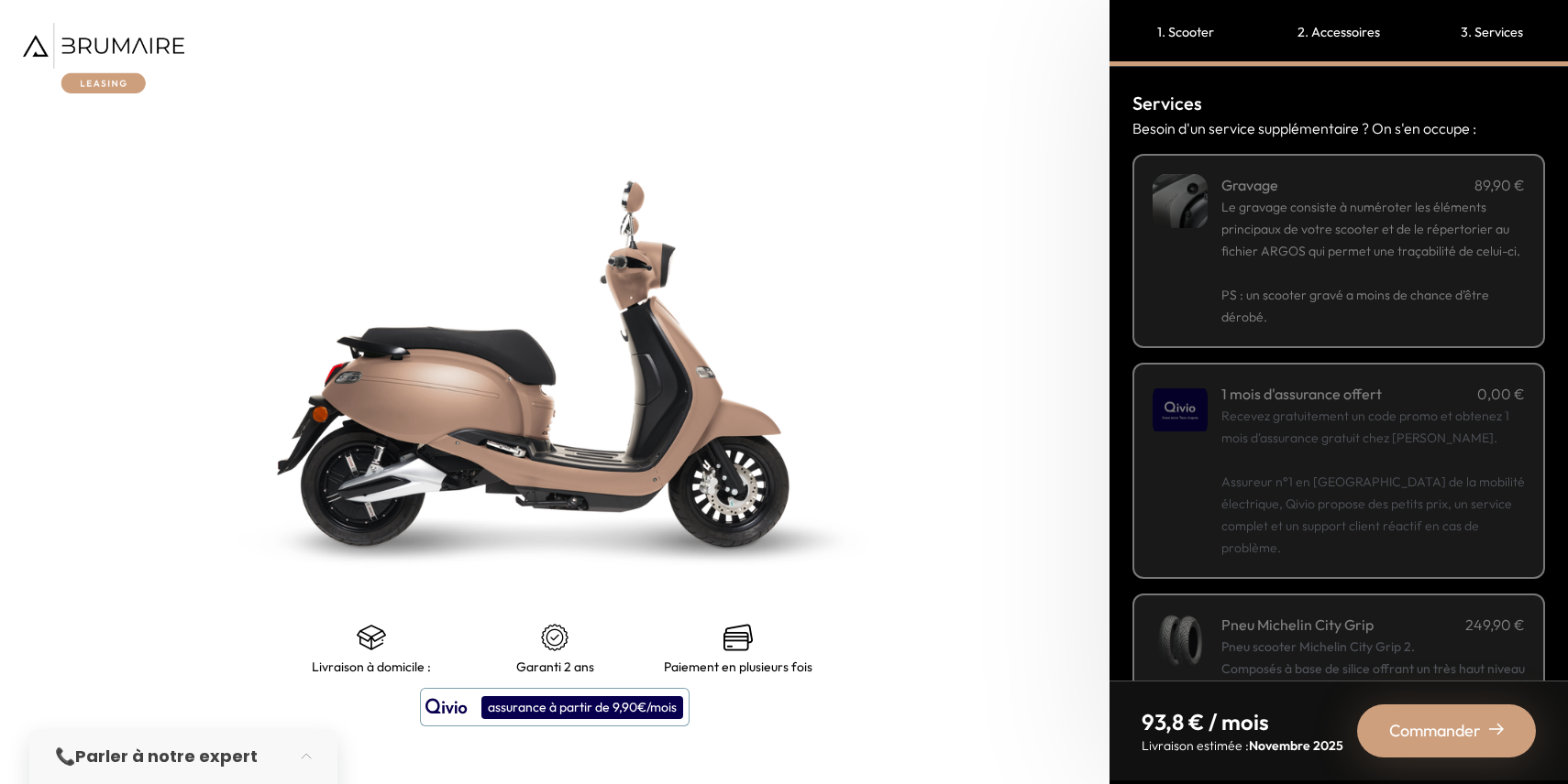
click at [1382, 519] on p "Recevez gratuitement un code promo et obtenez 1 mois d'assurance gratuit chez Q…" at bounding box center [1372, 482] width 303 height 154
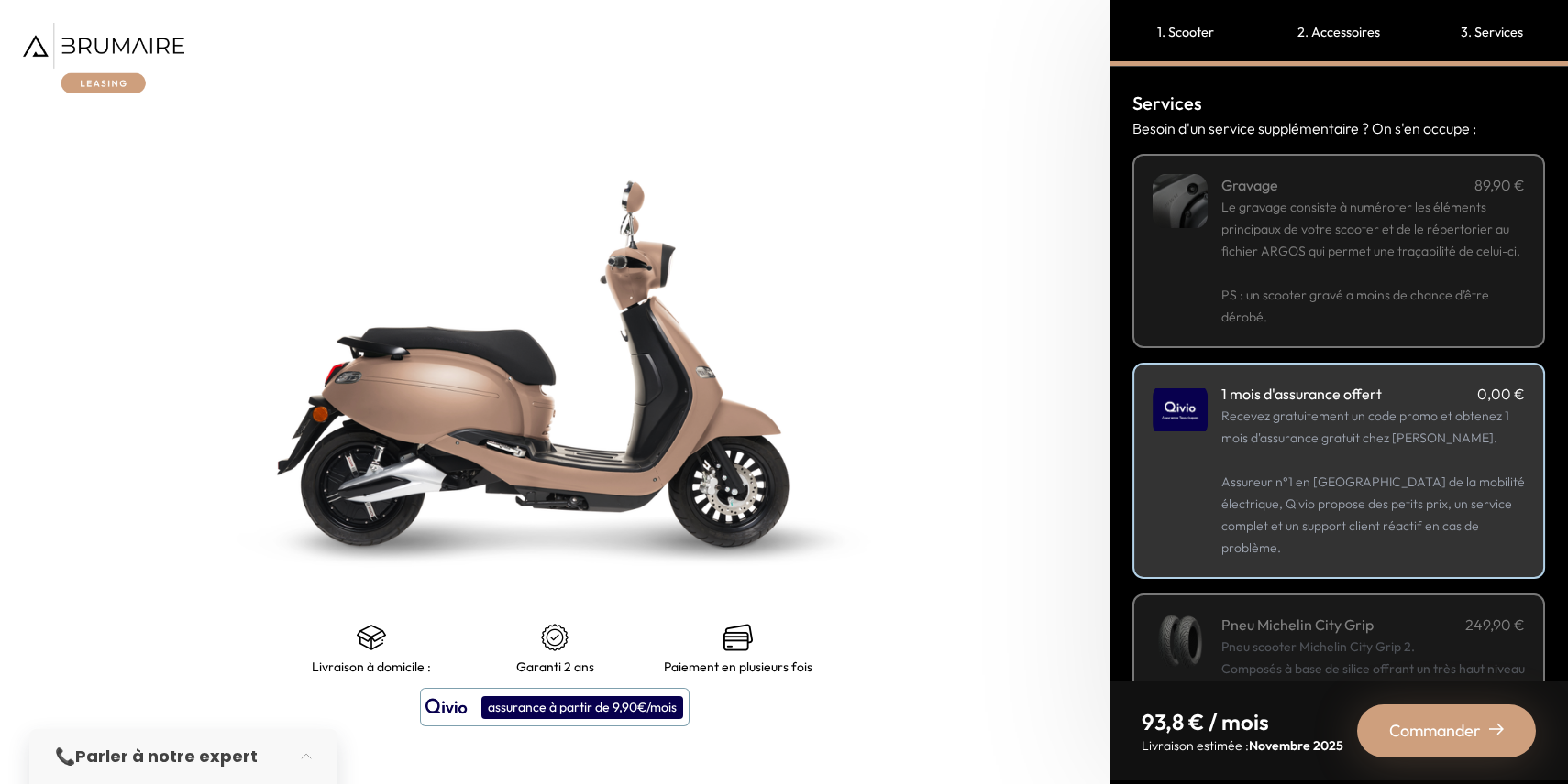
click at [1416, 724] on span "Commander" at bounding box center [1435, 731] width 91 height 26
